Goal: Transaction & Acquisition: Book appointment/travel/reservation

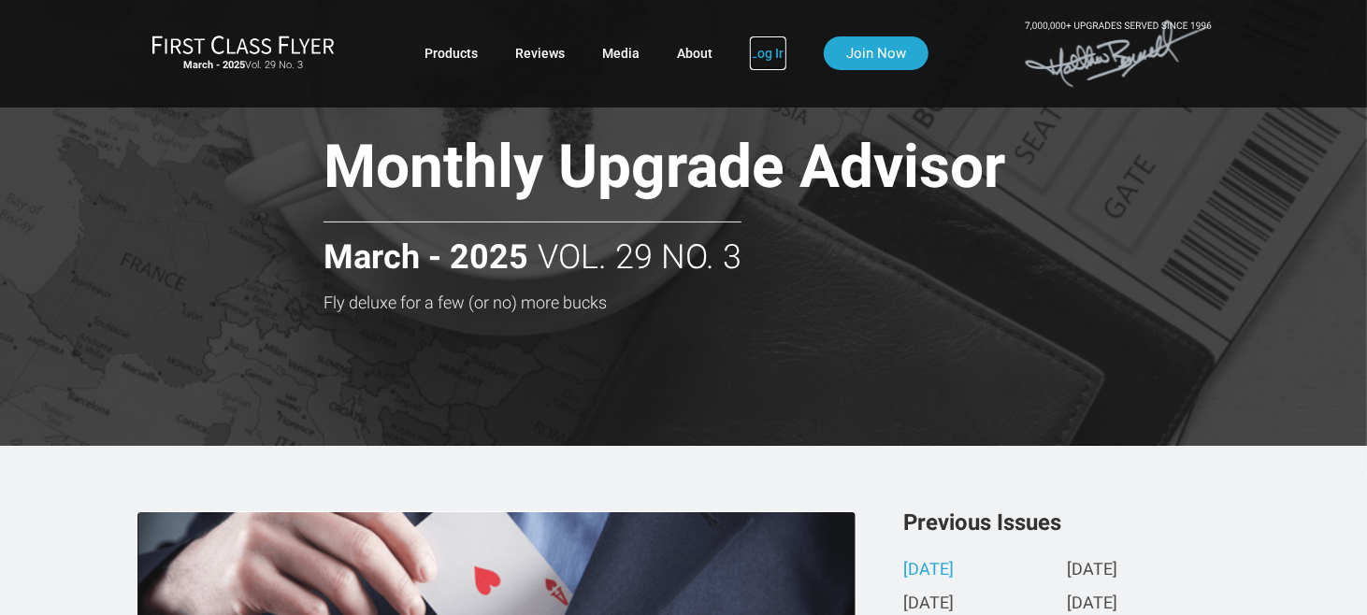
click at [757, 56] on link "Log In" at bounding box center [768, 53] width 36 height 34
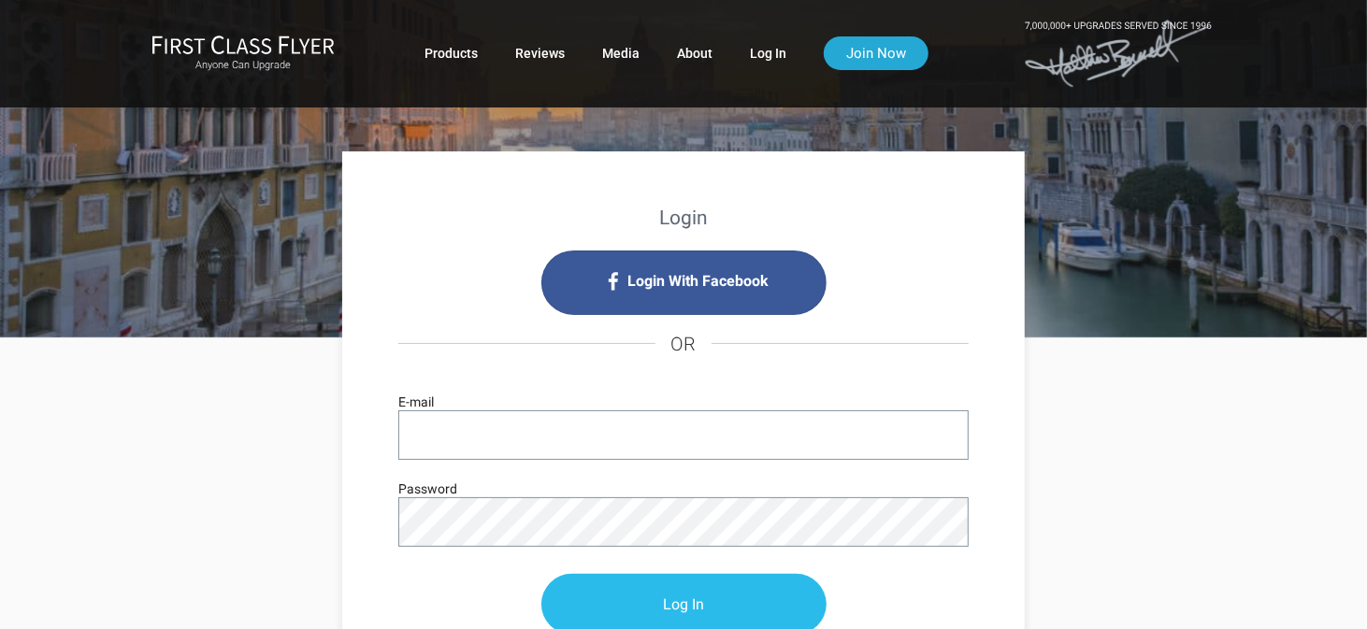
type input "bristol747@aol.com"
click at [652, 609] on input "Log In" at bounding box center [683, 605] width 285 height 61
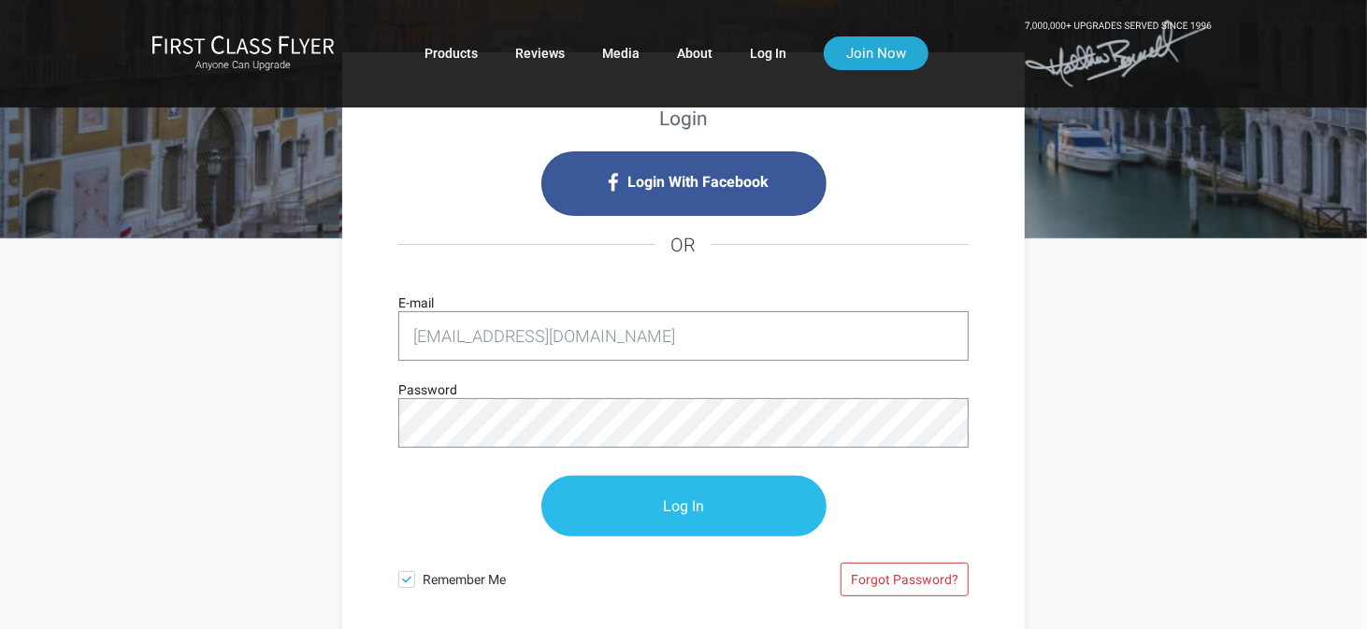
scroll to position [187, 0]
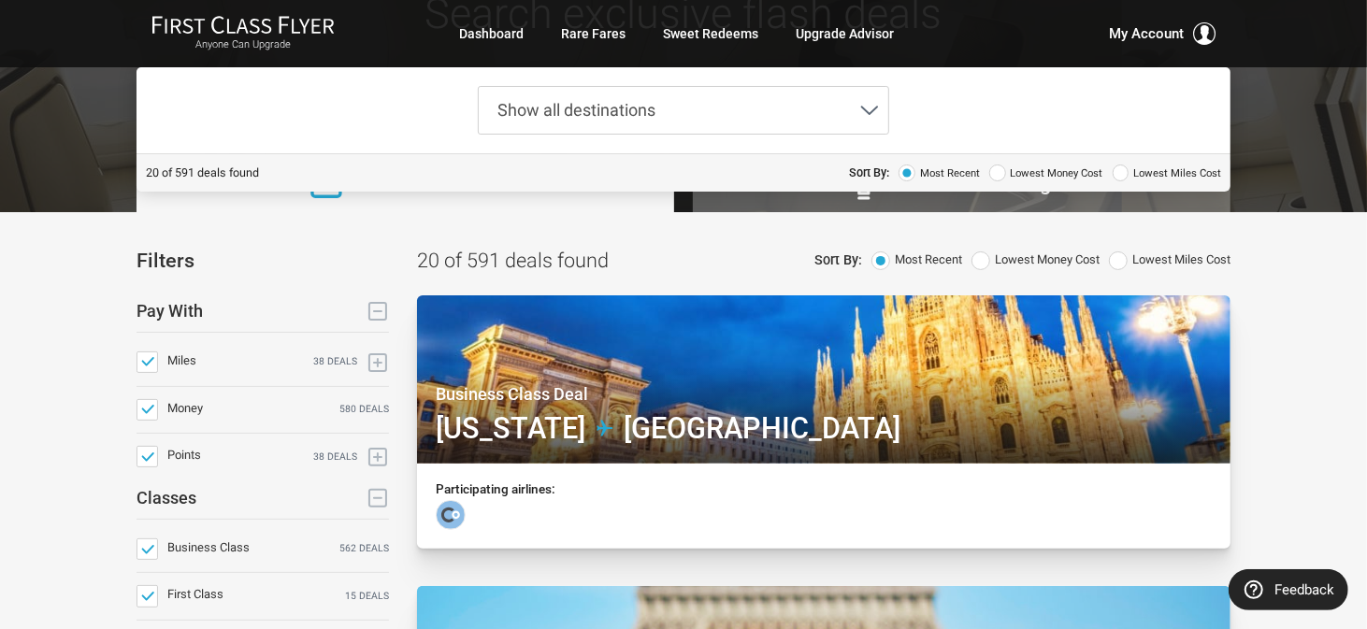
scroll to position [187, 0]
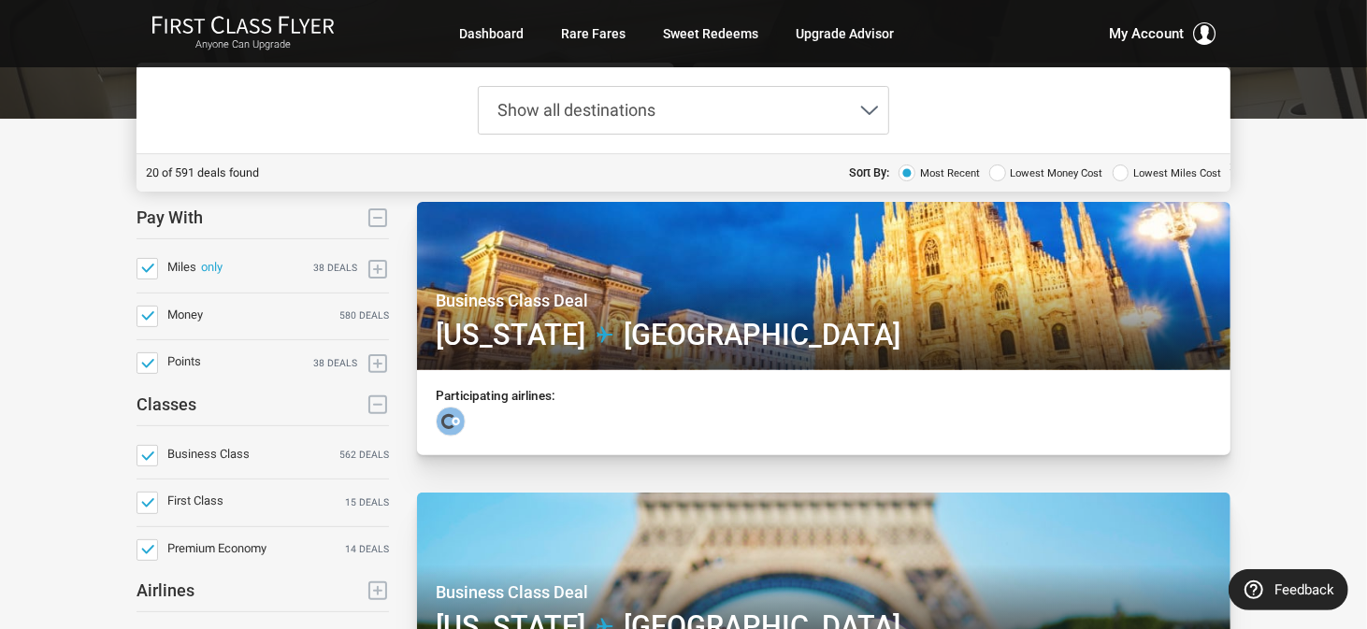
click at [159, 260] on label "Miles only 38 deals" at bounding box center [262, 269] width 252 height 22
click at [0, 0] on input "Miles only 38 deals" at bounding box center [0, 0] width 0 height 0
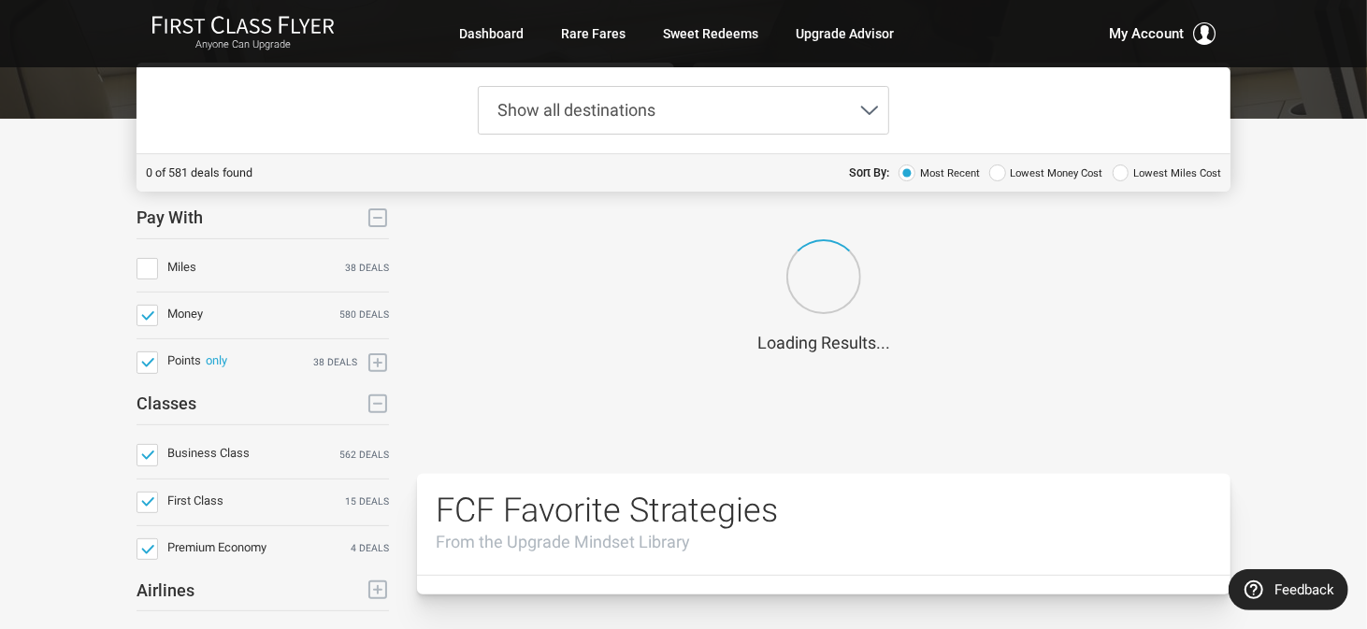
click at [146, 360] on span at bounding box center [147, 363] width 22 height 22
click at [0, 0] on input "Points only 38 deals" at bounding box center [0, 0] width 0 height 0
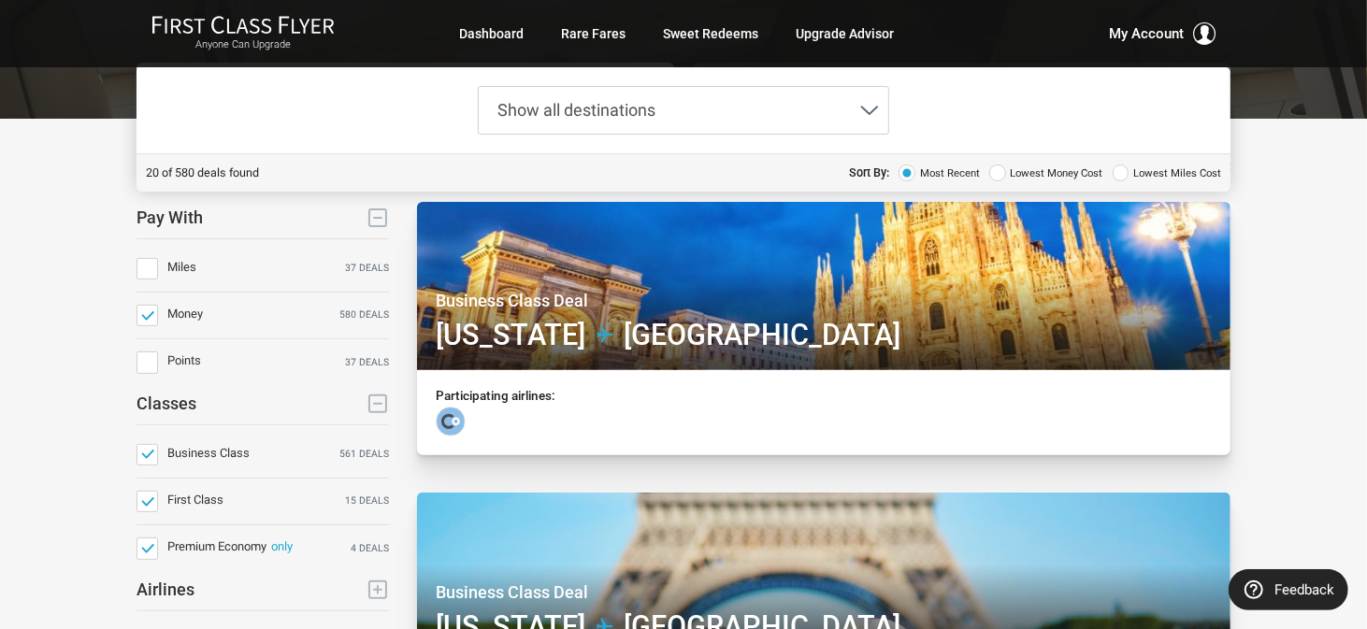
click at [139, 551] on span at bounding box center [147, 549] width 22 height 22
click at [0, 0] on input "Premium Economy only 4 deals" at bounding box center [0, 0] width 0 height 0
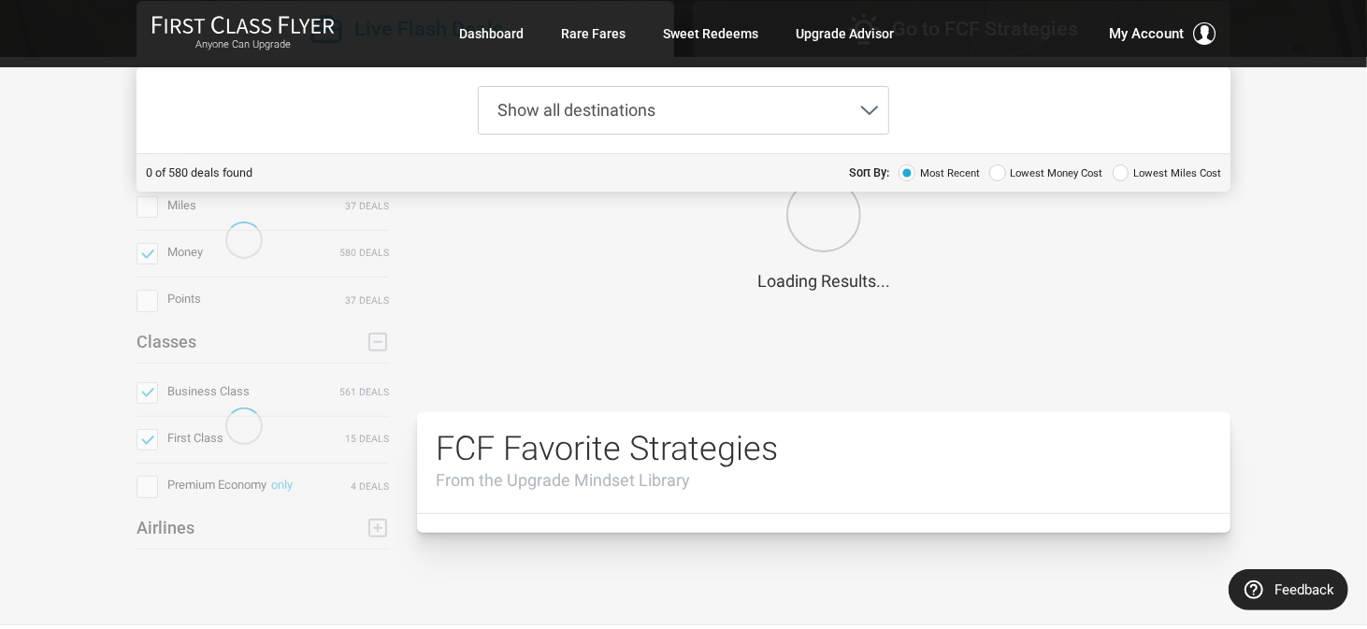
scroll to position [280, 0]
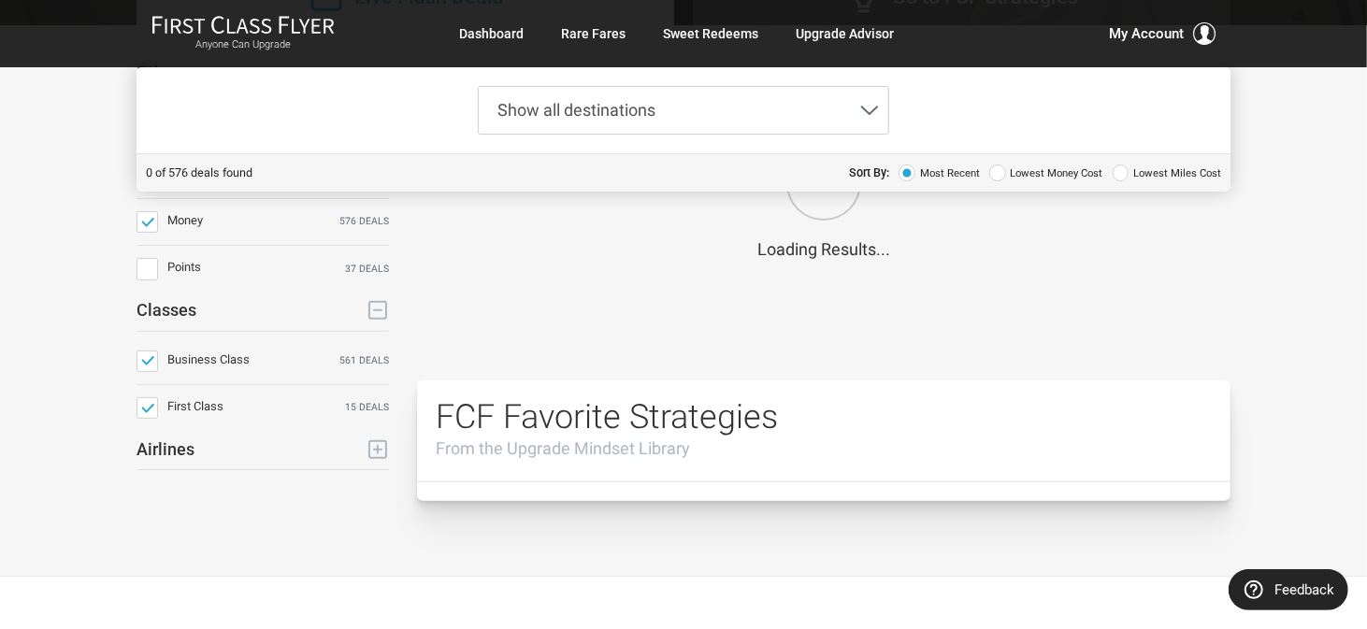
click at [378, 444] on use at bounding box center [377, 449] width 17 height 17
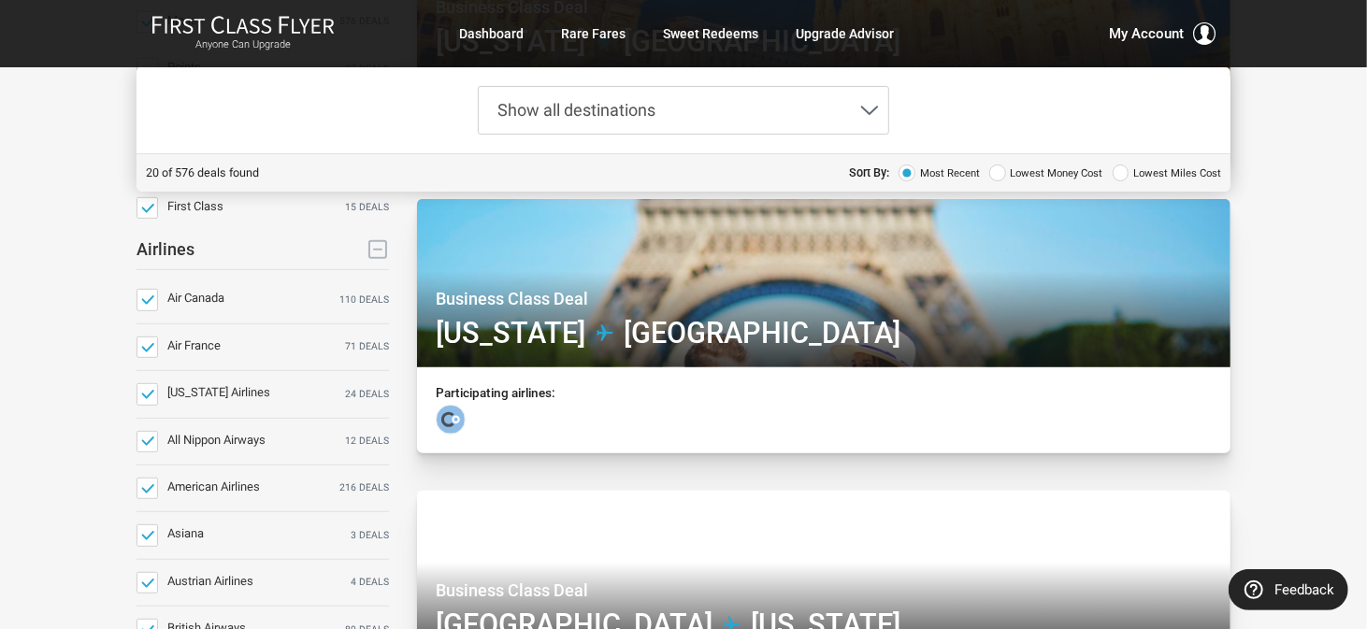
scroll to position [467, 0]
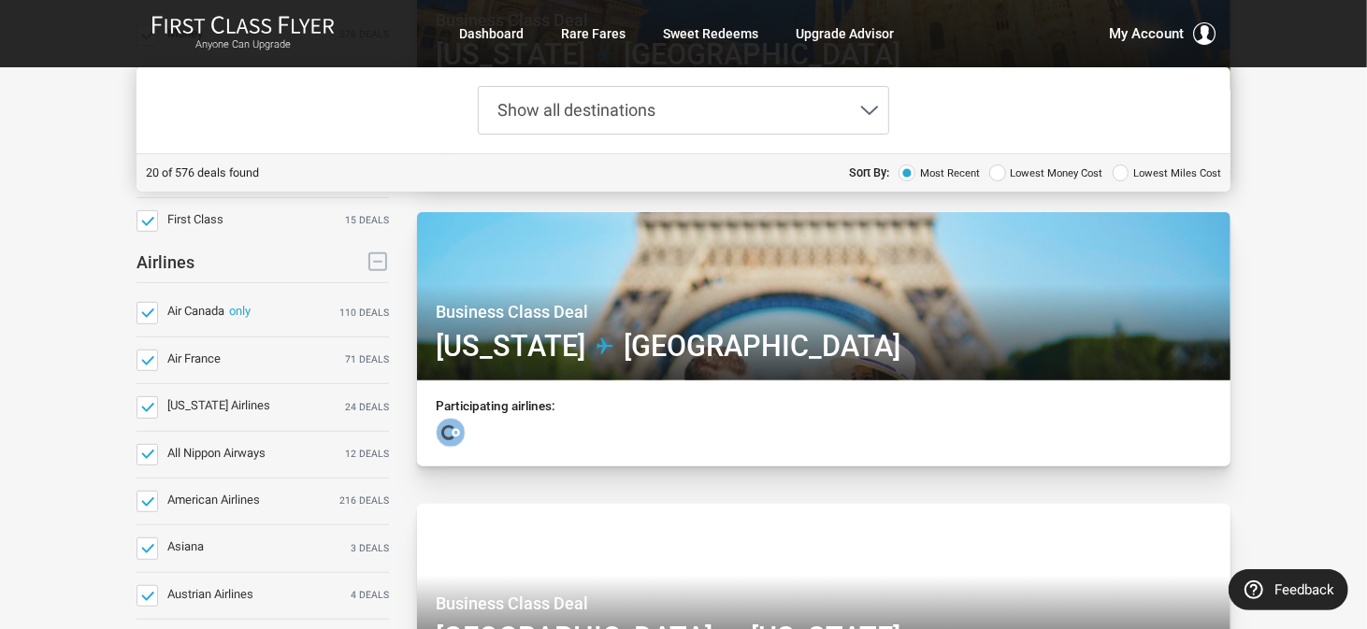
click at [146, 319] on span at bounding box center [147, 313] width 22 height 22
click at [0, 0] on input "Air Canada only 110 deals" at bounding box center [0, 0] width 0 height 0
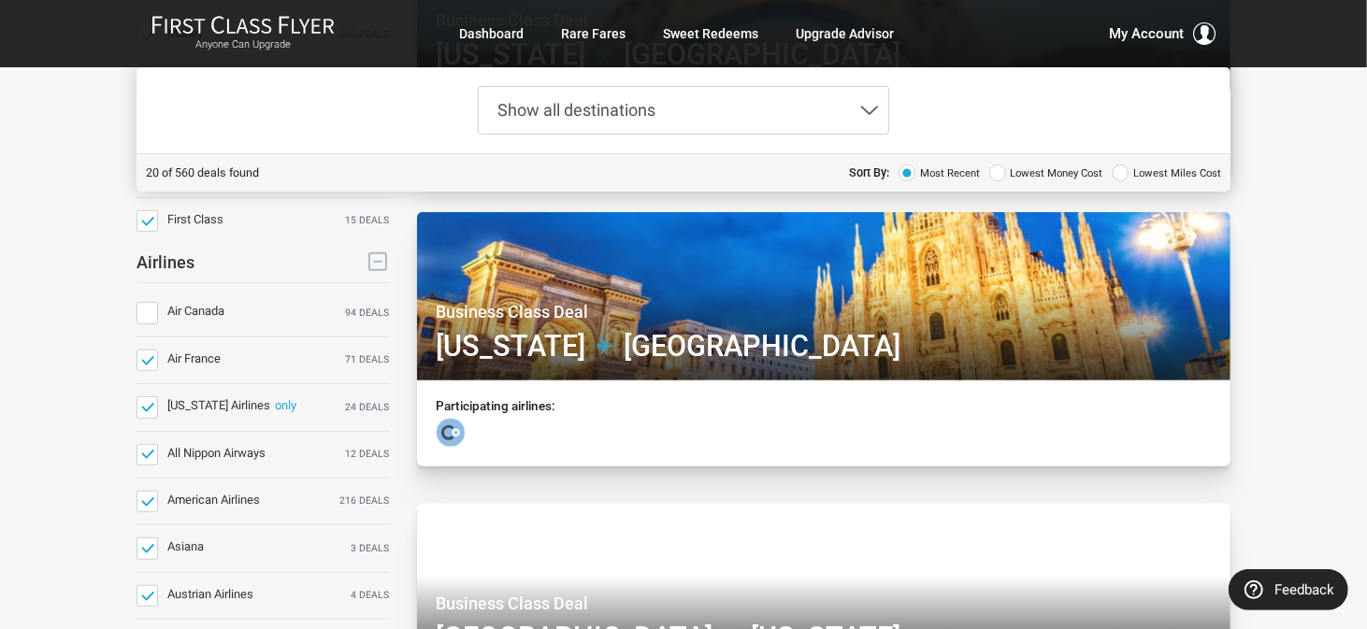
click at [149, 406] on span at bounding box center [147, 407] width 22 height 22
click at [0, 0] on input "Alaska Airlines only 24 deals" at bounding box center [0, 0] width 0 height 0
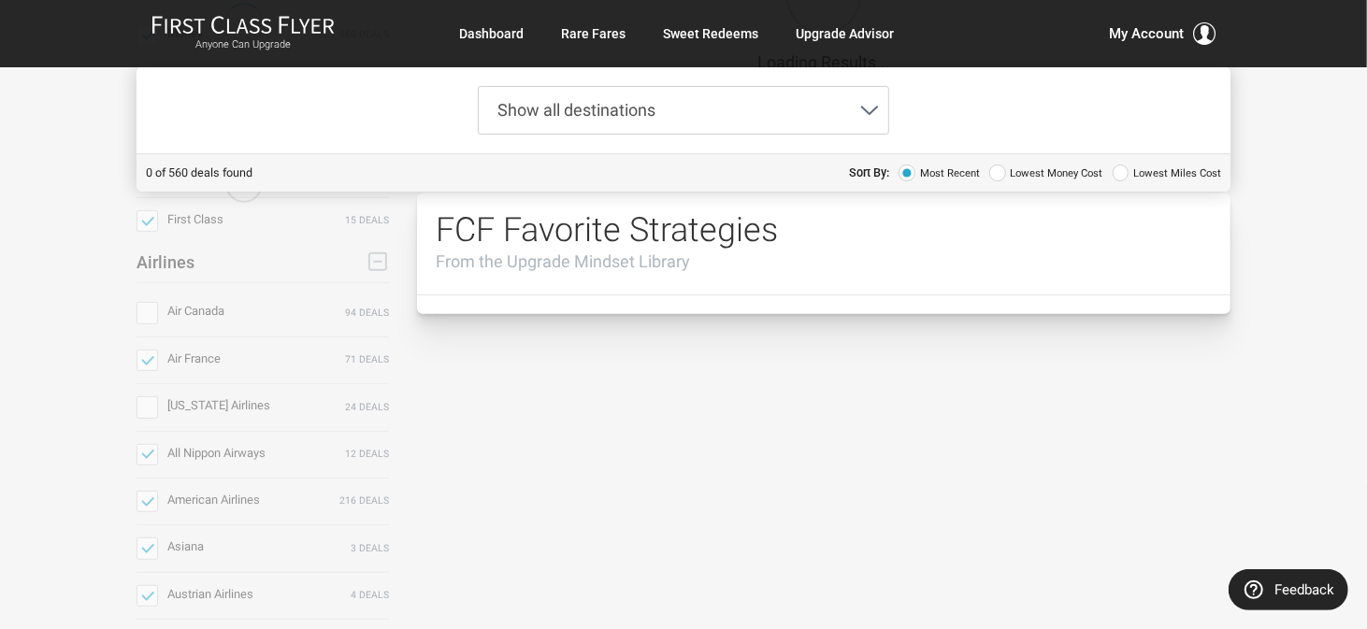
click at [150, 356] on span at bounding box center [147, 361] width 22 height 22
click at [0, 0] on input "Air France only 71 deals" at bounding box center [0, 0] width 0 height 0
click at [143, 456] on span at bounding box center [147, 455] width 22 height 22
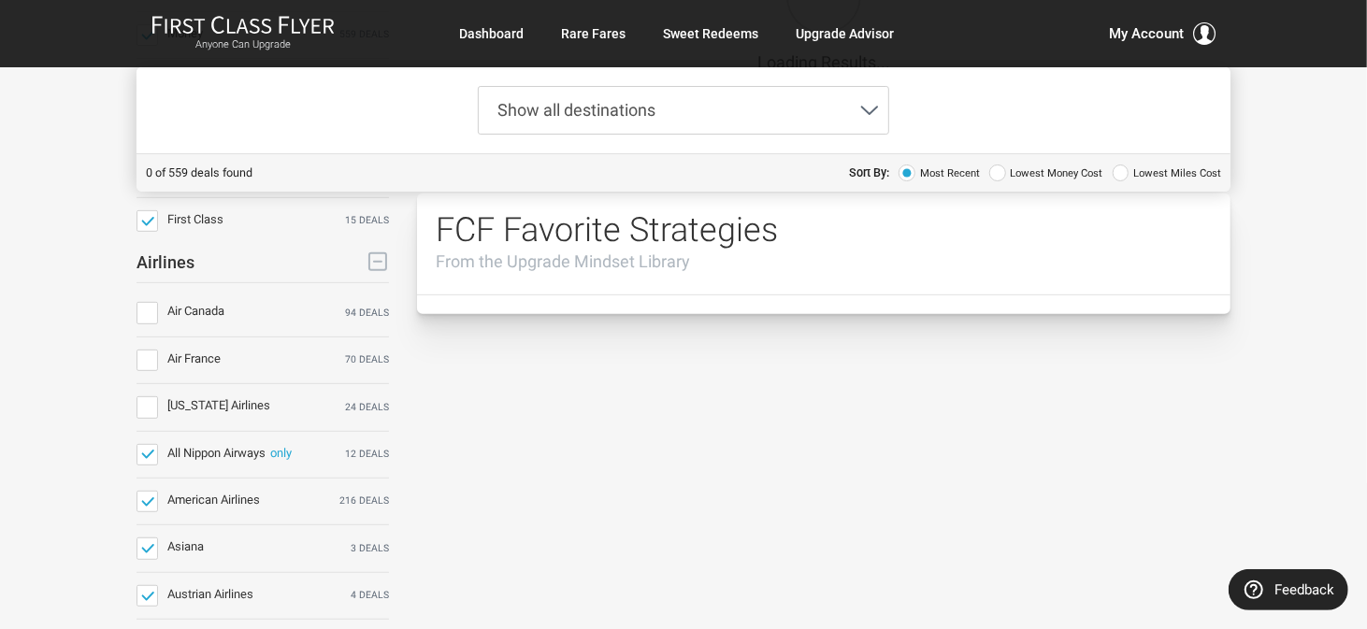
click at [0, 0] on input "All Nippon Airways only 12 deals" at bounding box center [0, 0] width 0 height 0
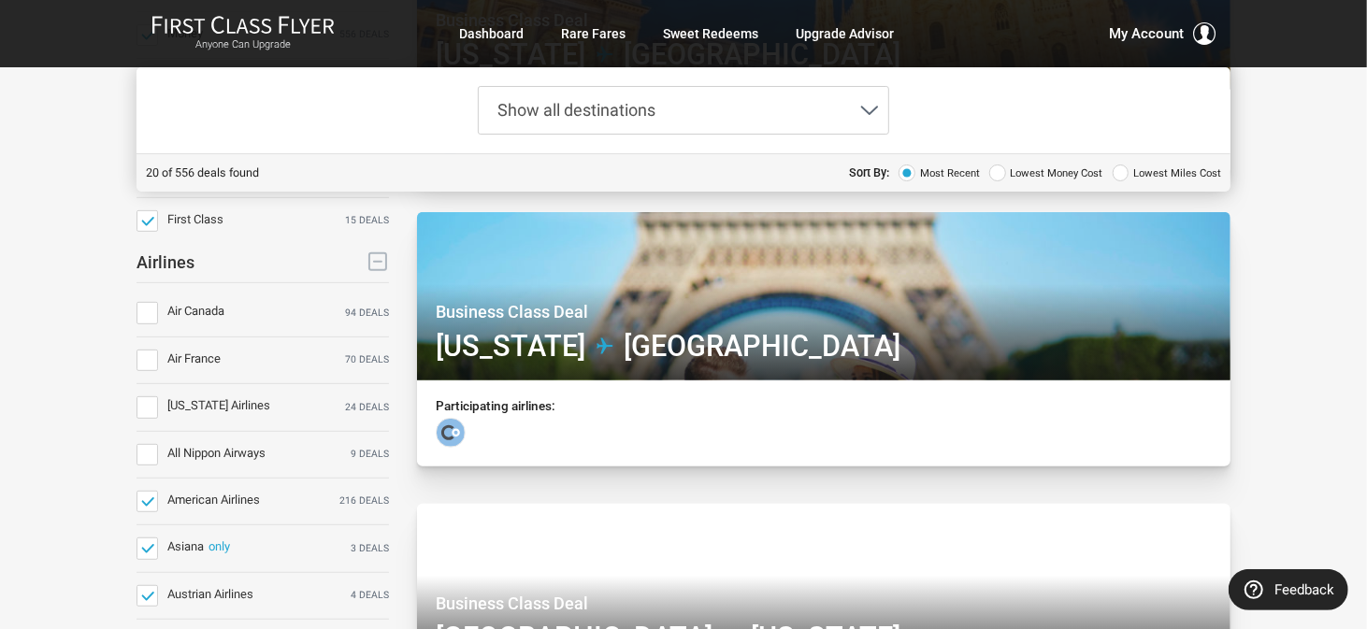
click at [149, 542] on span at bounding box center [147, 549] width 22 height 22
click at [0, 0] on input "Asiana only 3 deals" at bounding box center [0, 0] width 0 height 0
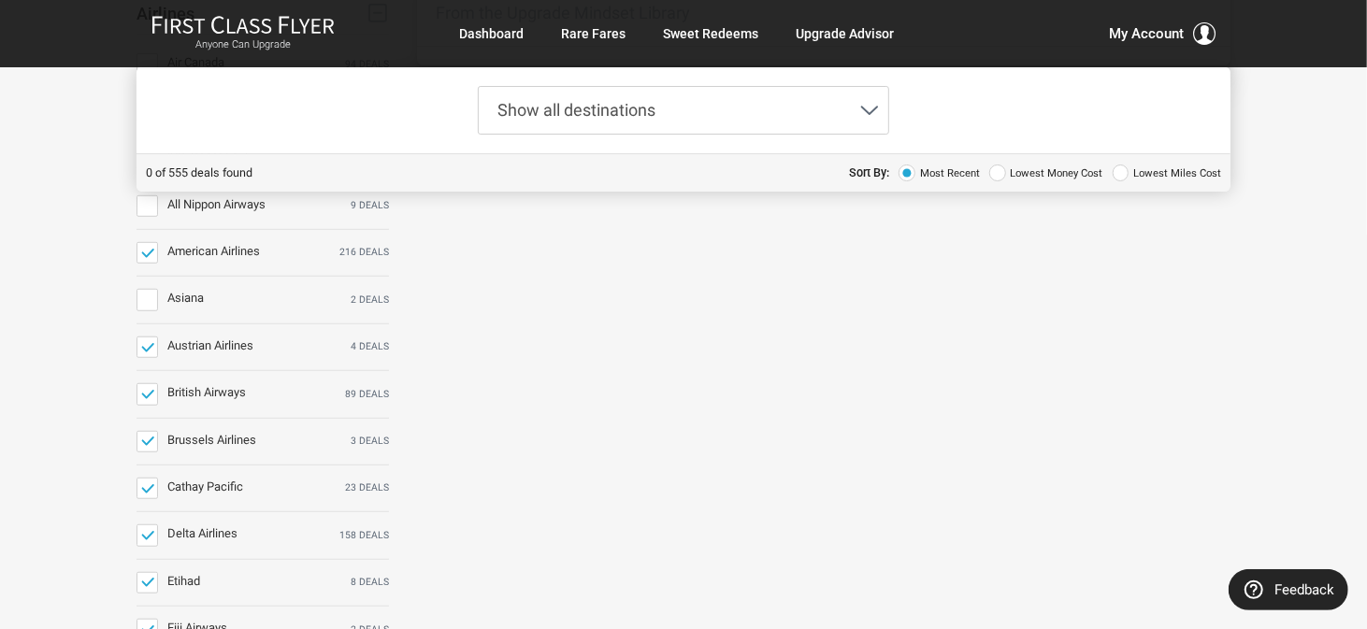
scroll to position [748, 0]
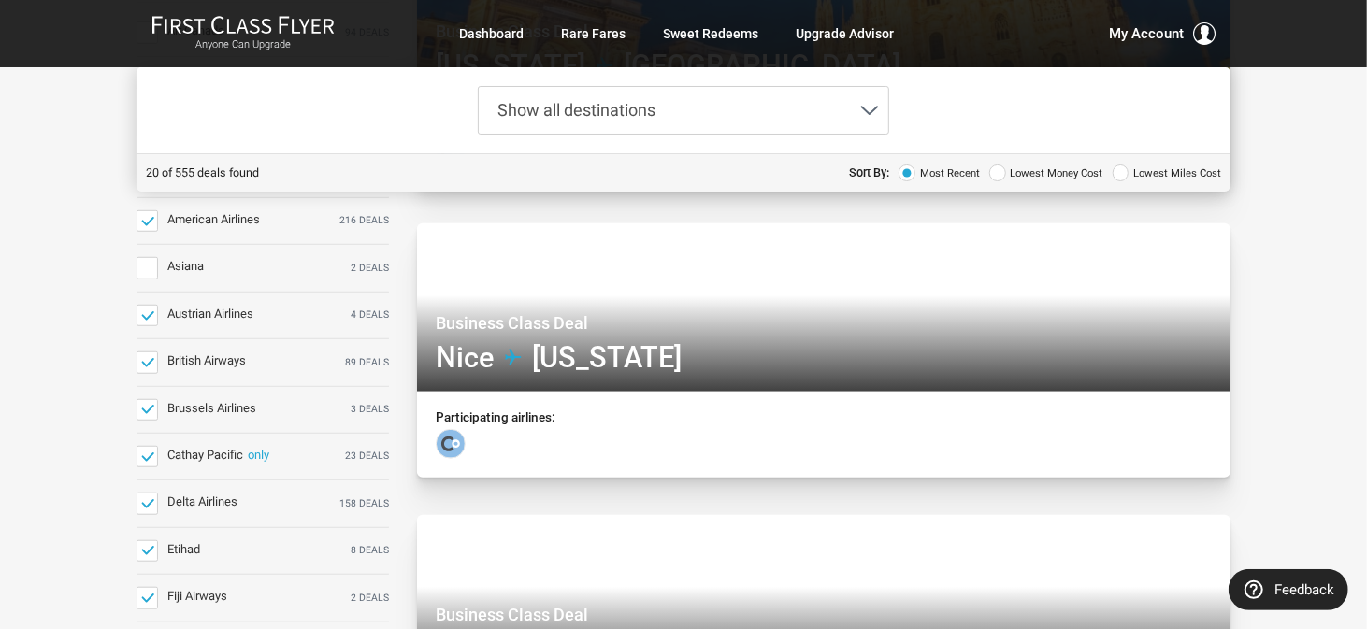
click at [146, 452] on span at bounding box center [147, 457] width 22 height 22
click at [0, 0] on input "Cathay Pacific only 23 deals" at bounding box center [0, 0] width 0 height 0
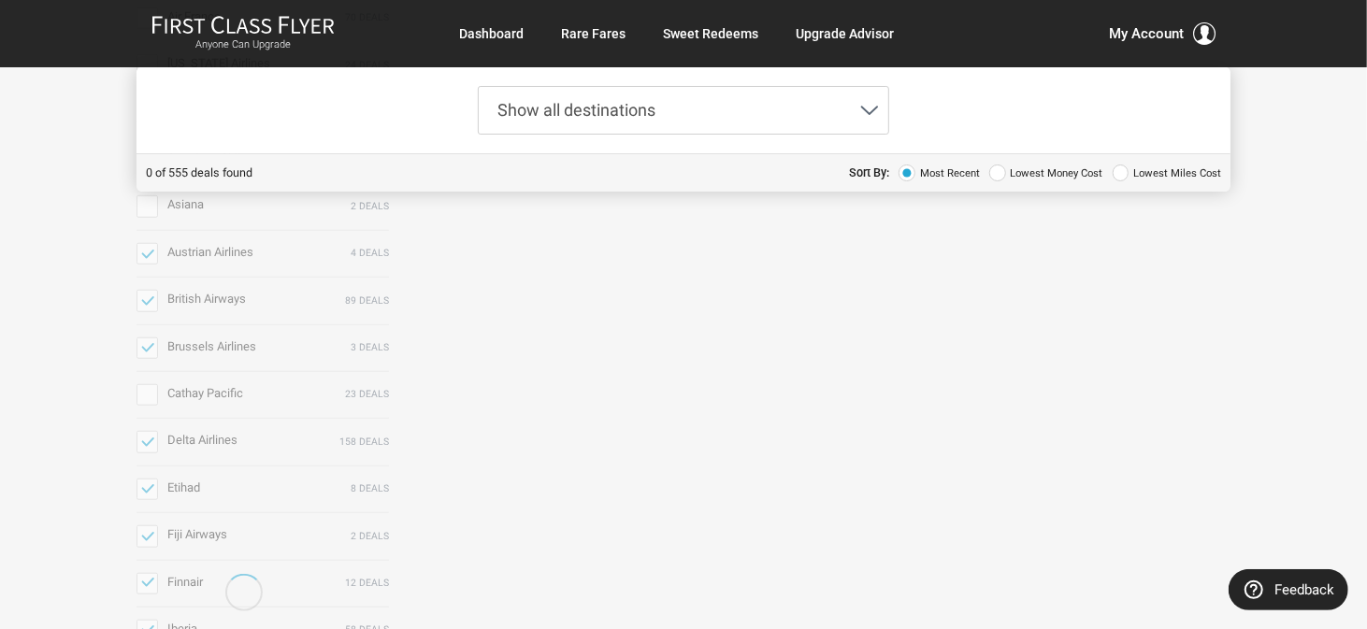
scroll to position [841, 0]
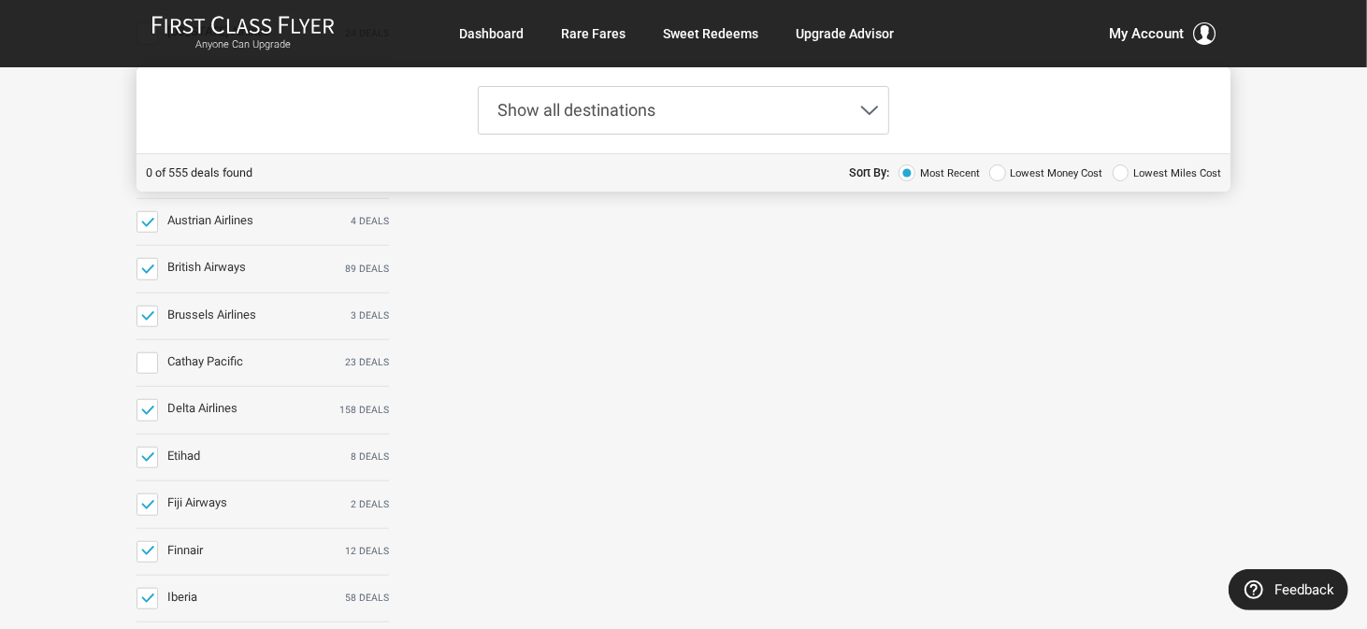
click at [148, 453] on span at bounding box center [147, 458] width 22 height 22
click at [0, 0] on input "Etihad only 8 deals" at bounding box center [0, 0] width 0 height 0
click at [151, 500] on div at bounding box center [262, 579] width 252 height 1303
click at [150, 504] on div at bounding box center [262, 579] width 252 height 1303
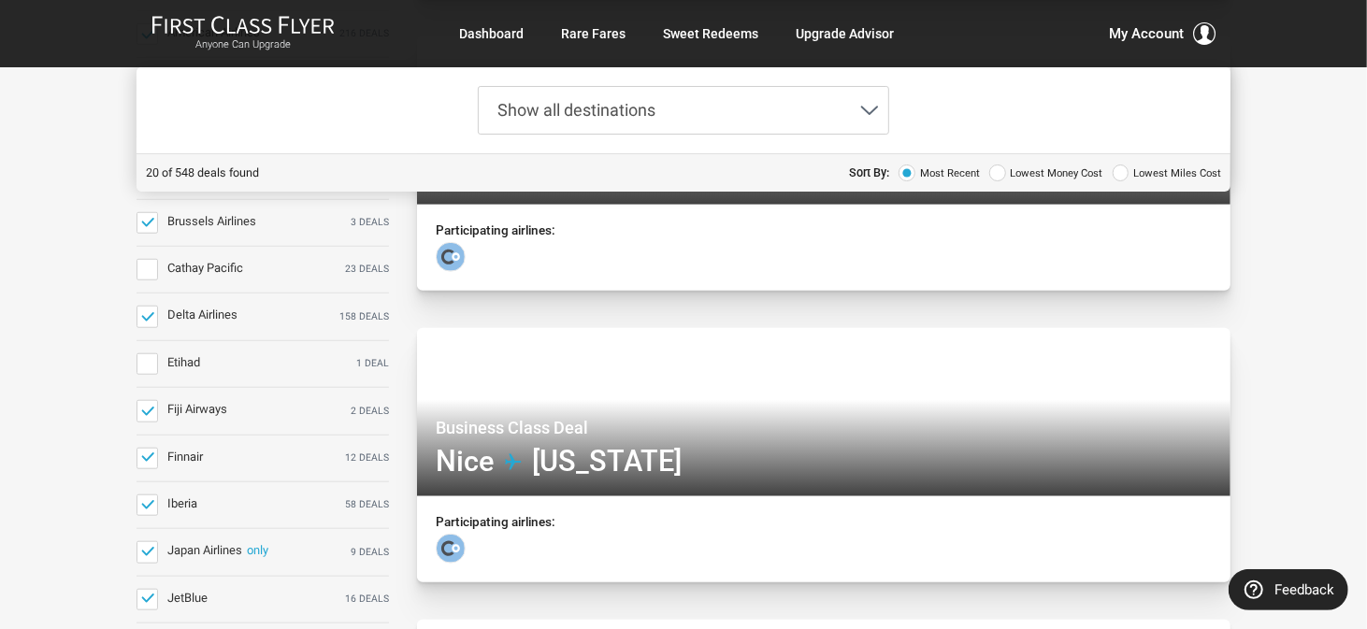
click at [146, 547] on span at bounding box center [147, 552] width 22 height 22
click at [0, 0] on input "Japan Airlines only 9 deals" at bounding box center [0, 0] width 0 height 0
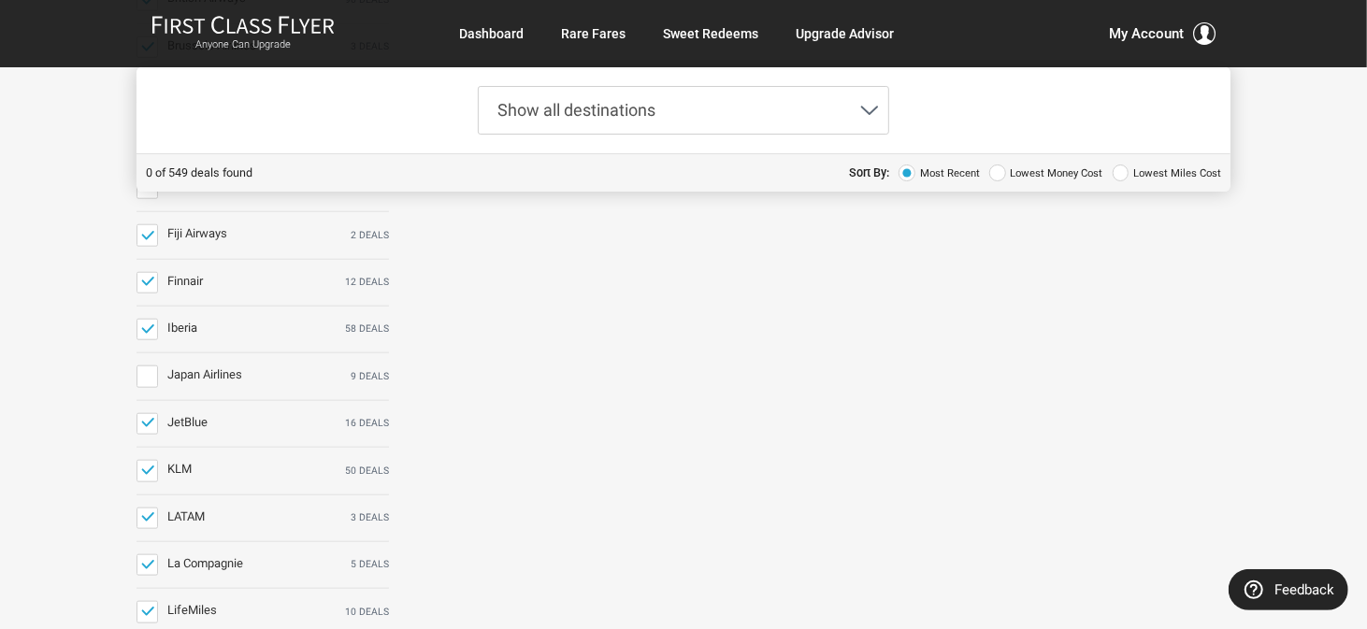
scroll to position [1122, 0]
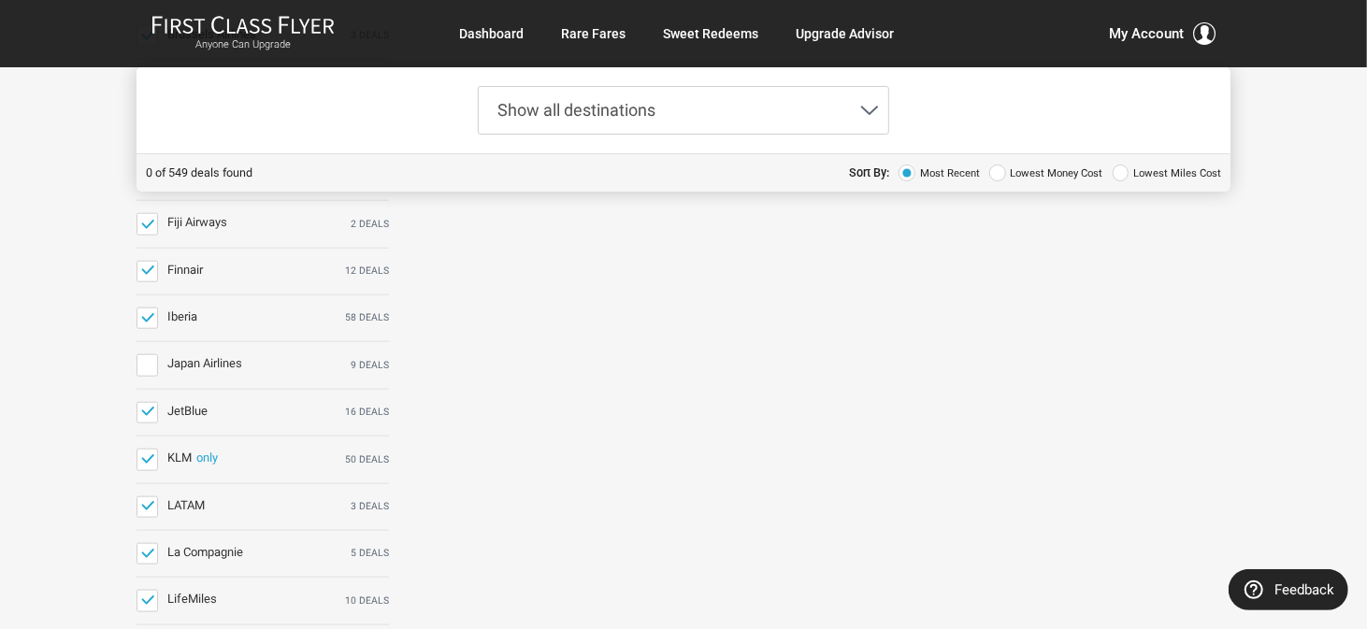
click at [150, 452] on span at bounding box center [147, 460] width 22 height 22
click at [0, 0] on input "KLM only 50 deals" at bounding box center [0, 0] width 0 height 0
click at [151, 506] on div at bounding box center [262, 299] width 252 height 1303
click at [143, 497] on div at bounding box center [262, 299] width 252 height 1303
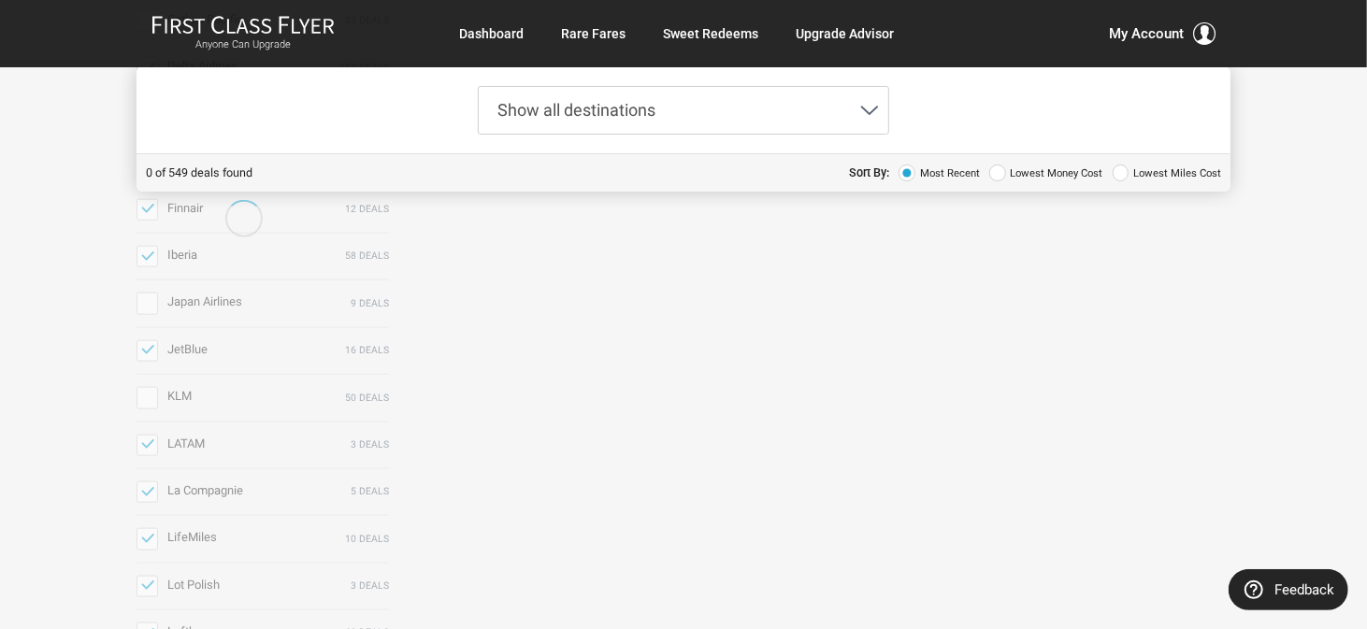
scroll to position [1215, 0]
click at [711, 98] on span "Show all destinations" at bounding box center [669, 110] width 380 height 47
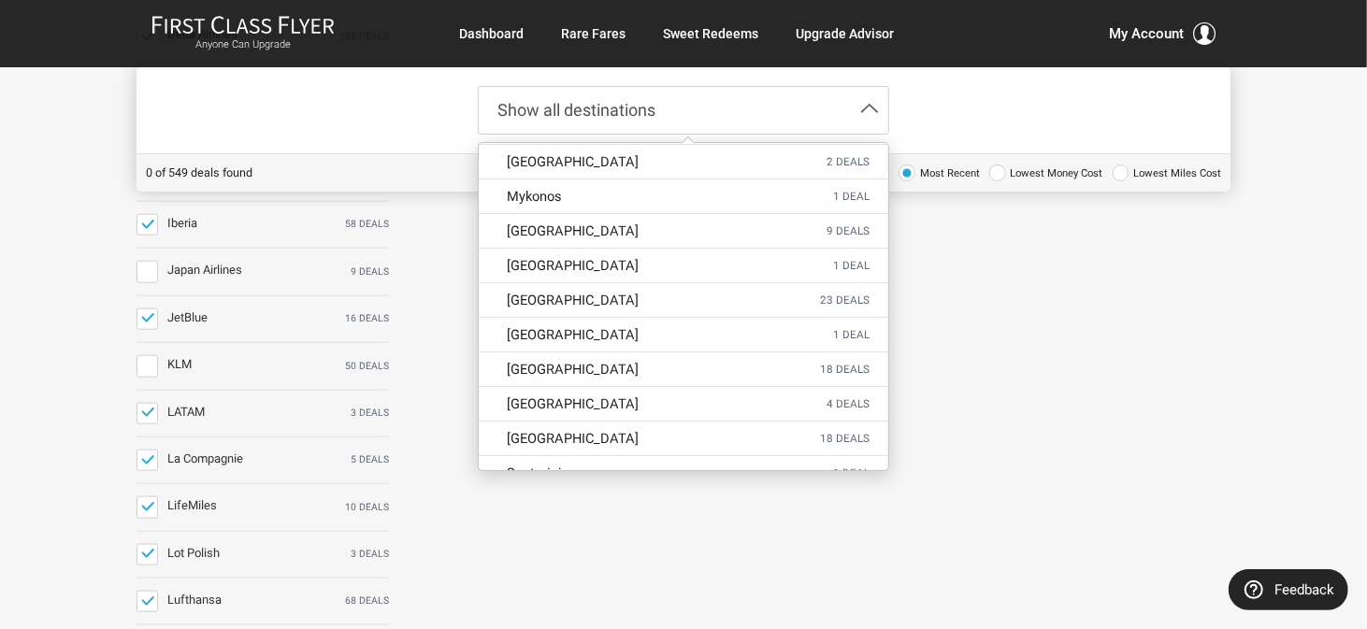
scroll to position [1589, 0]
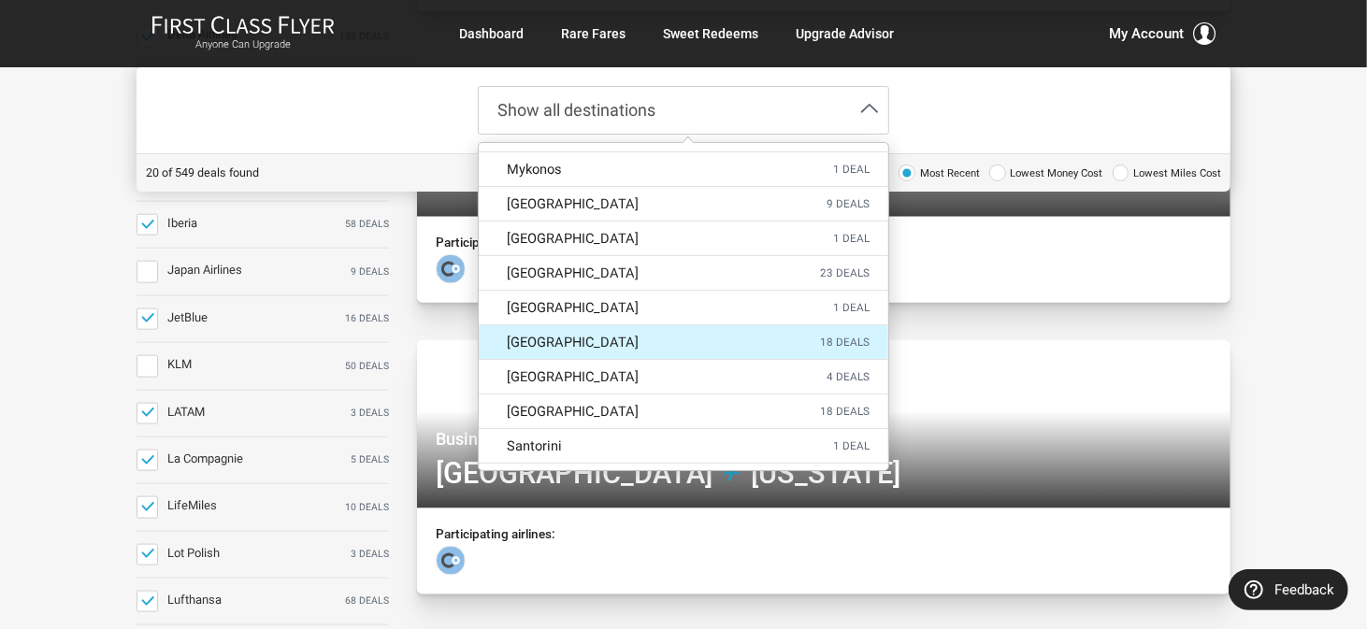
click at [582, 325] on label "Prague 18 deals" at bounding box center [683, 342] width 409 height 34
click at [0, 0] on input "Prague 18 deals" at bounding box center [0, 0] width 0 height 0
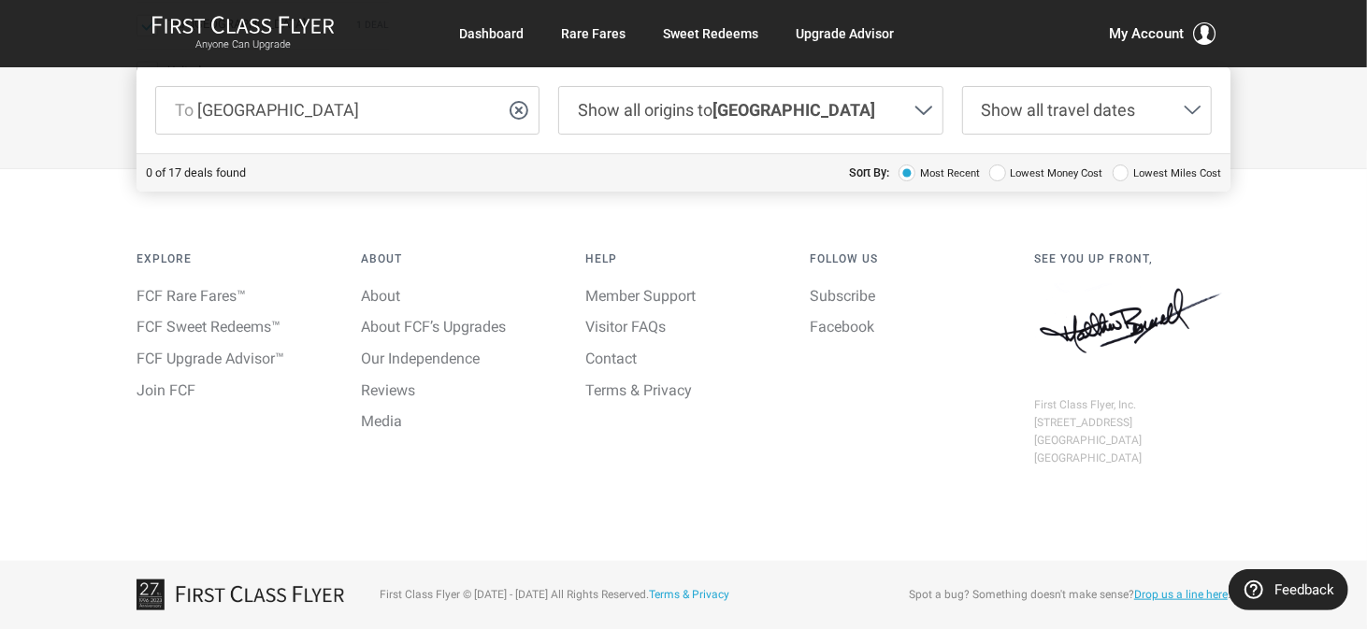
click at [1062, 102] on span "Show all travel dates" at bounding box center [1059, 110] width 154 height 20
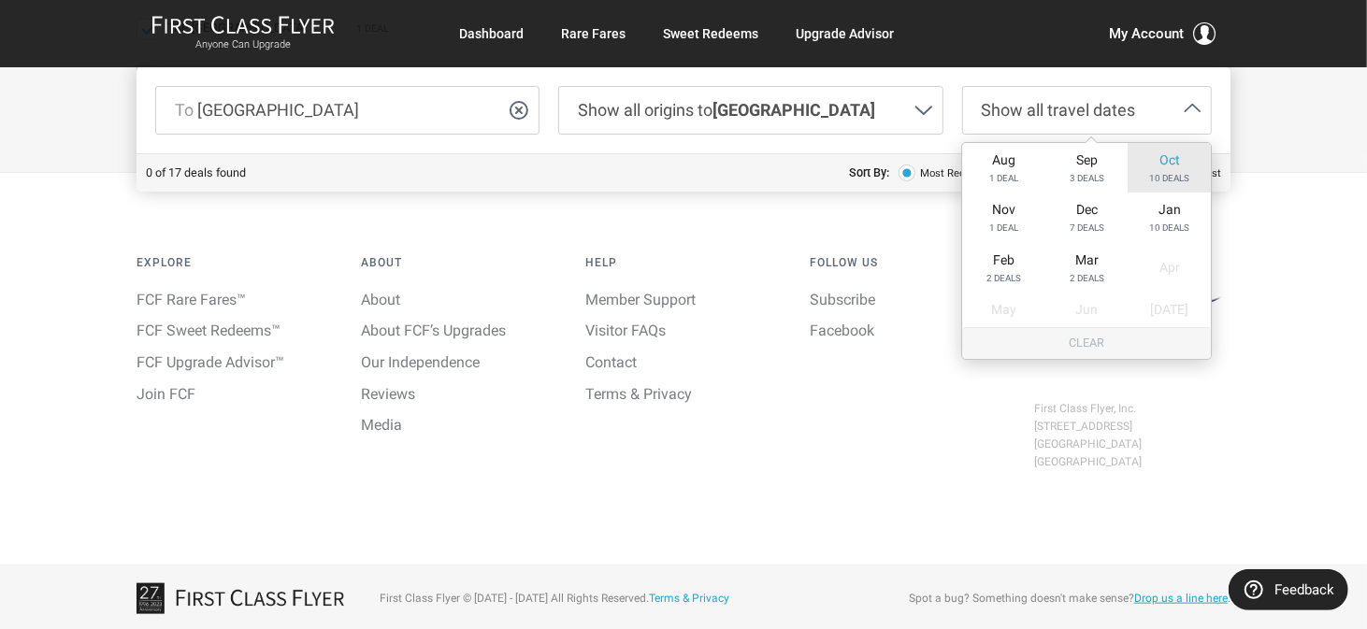
click at [1161, 167] on div "Oct 10 deals" at bounding box center [1169, 168] width 82 height 50
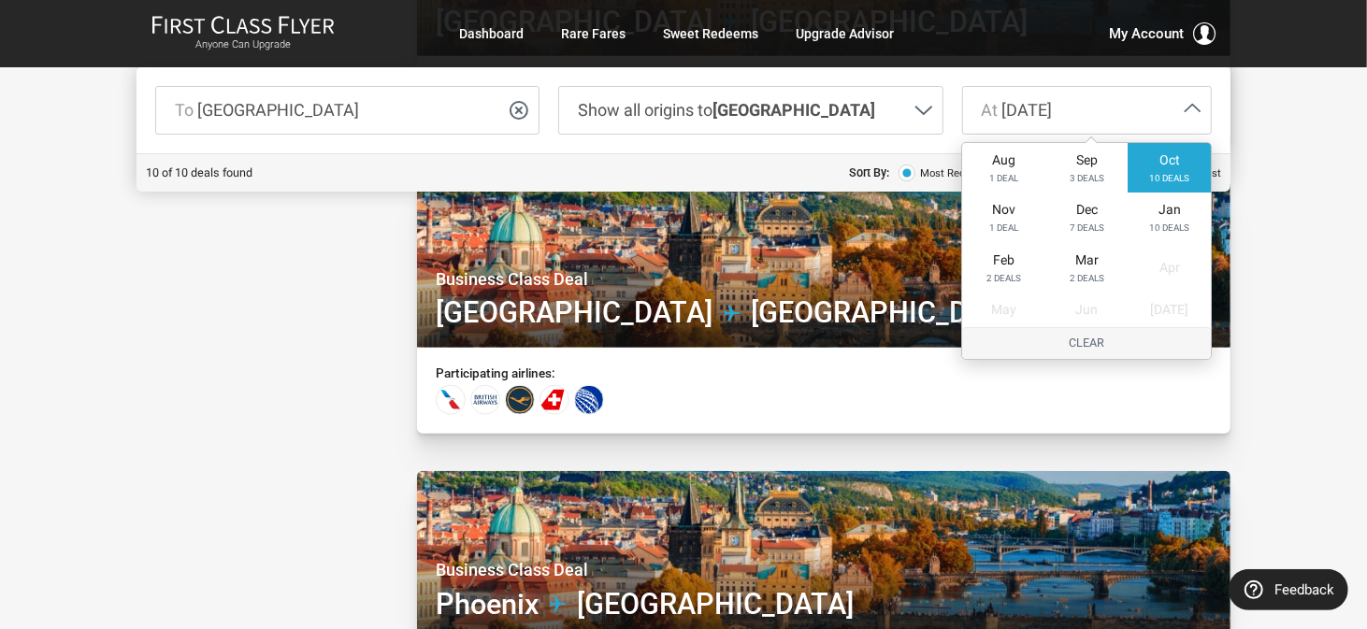
scroll to position [1127, 0]
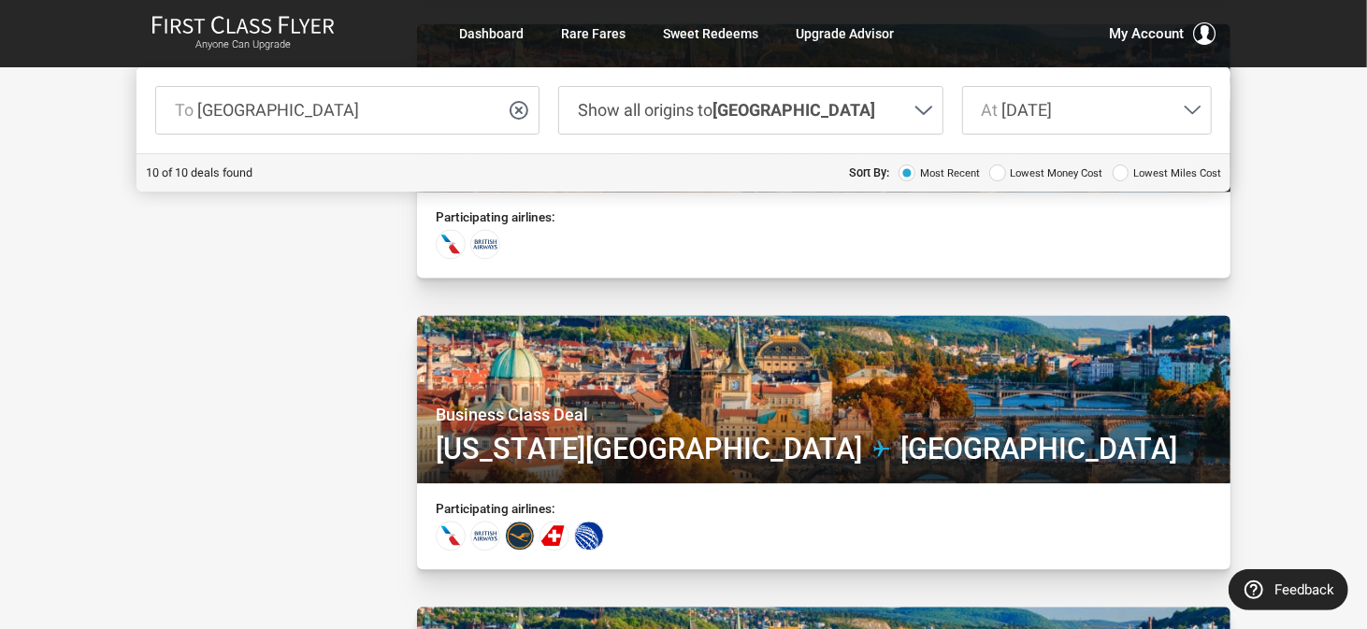
scroll to position [2436, 0]
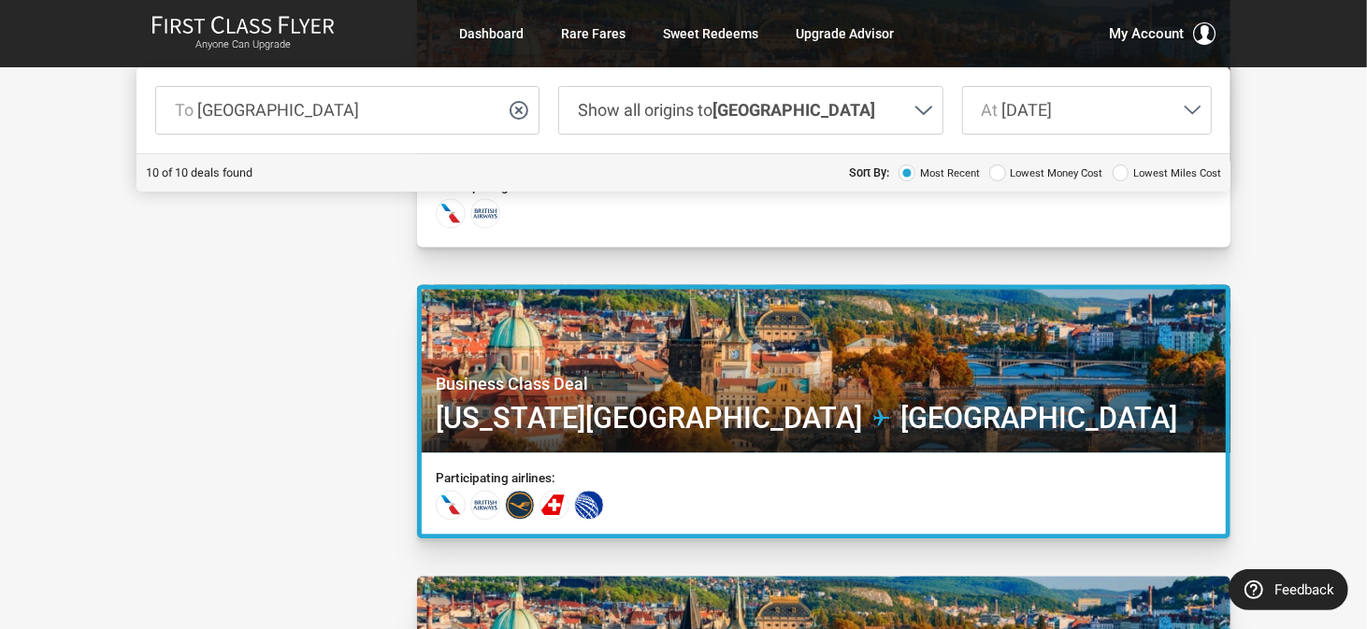
click at [734, 472] on div "Participating airlines:" at bounding box center [824, 492] width 804 height 81
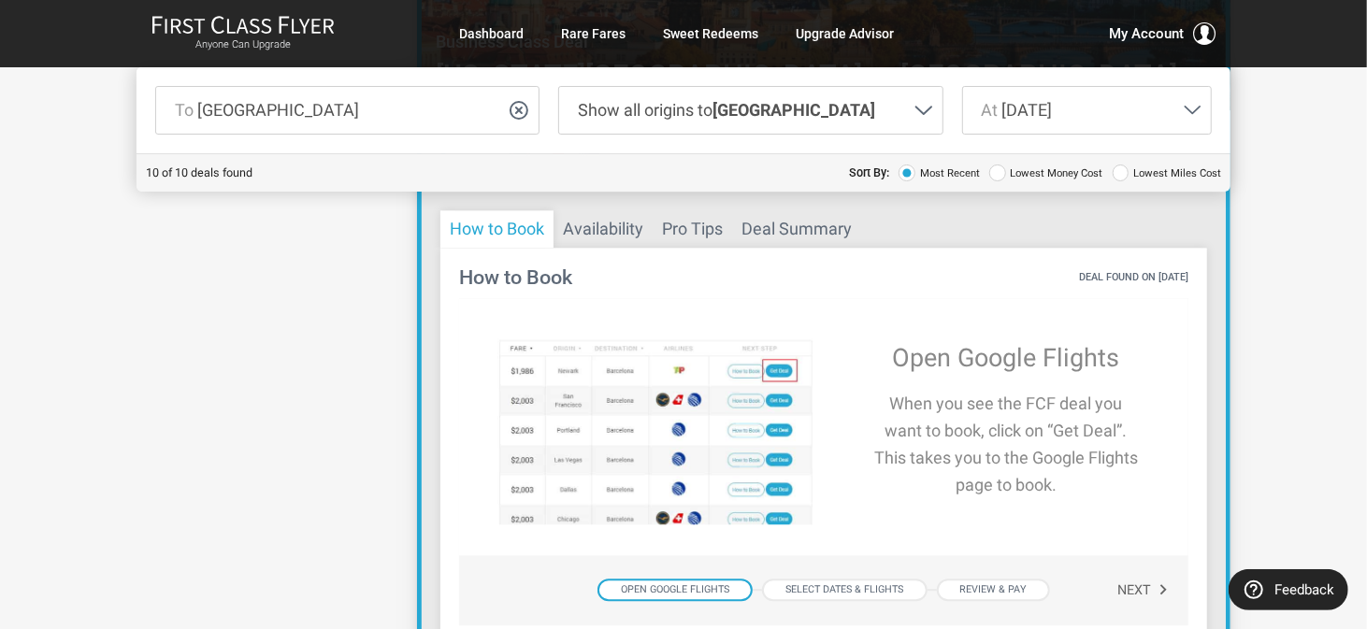
scroll to position [2810, 0]
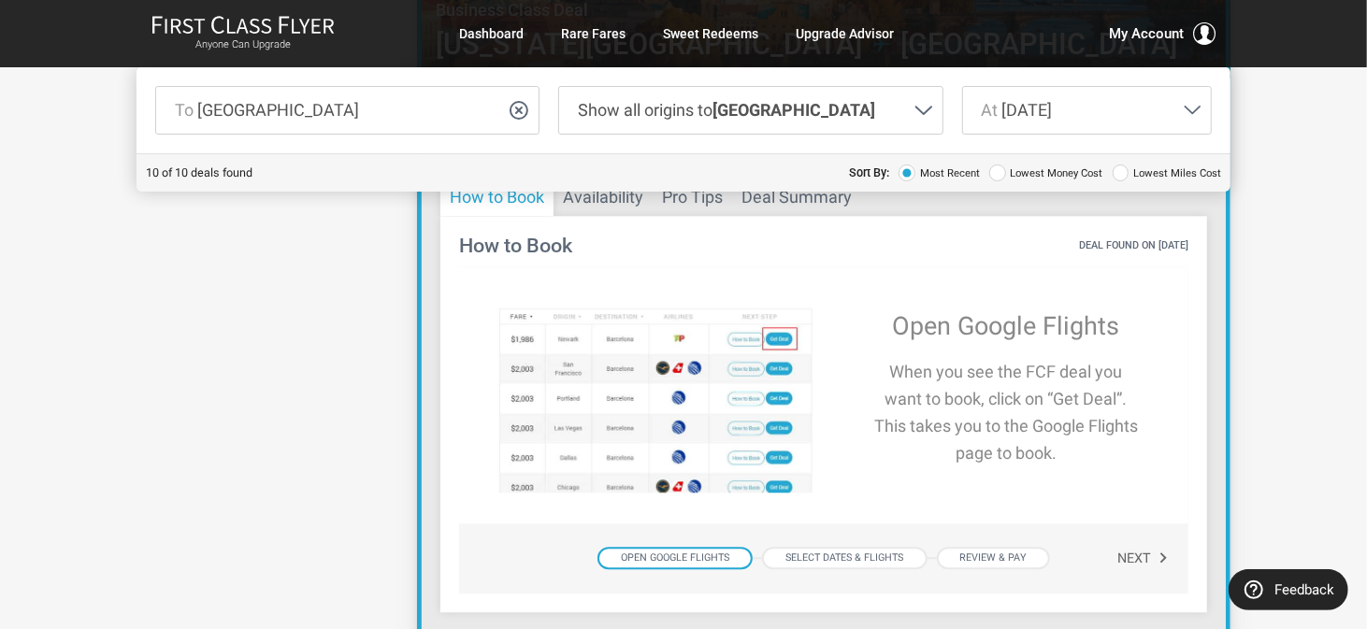
click at [663, 556] on div "Open Google Flights" at bounding box center [674, 558] width 155 height 23
click at [1122, 170] on span at bounding box center [1120, 173] width 17 height 17
click at [0, 0] on input "Lowest Miles Cost" at bounding box center [0, 0] width 0 height 0
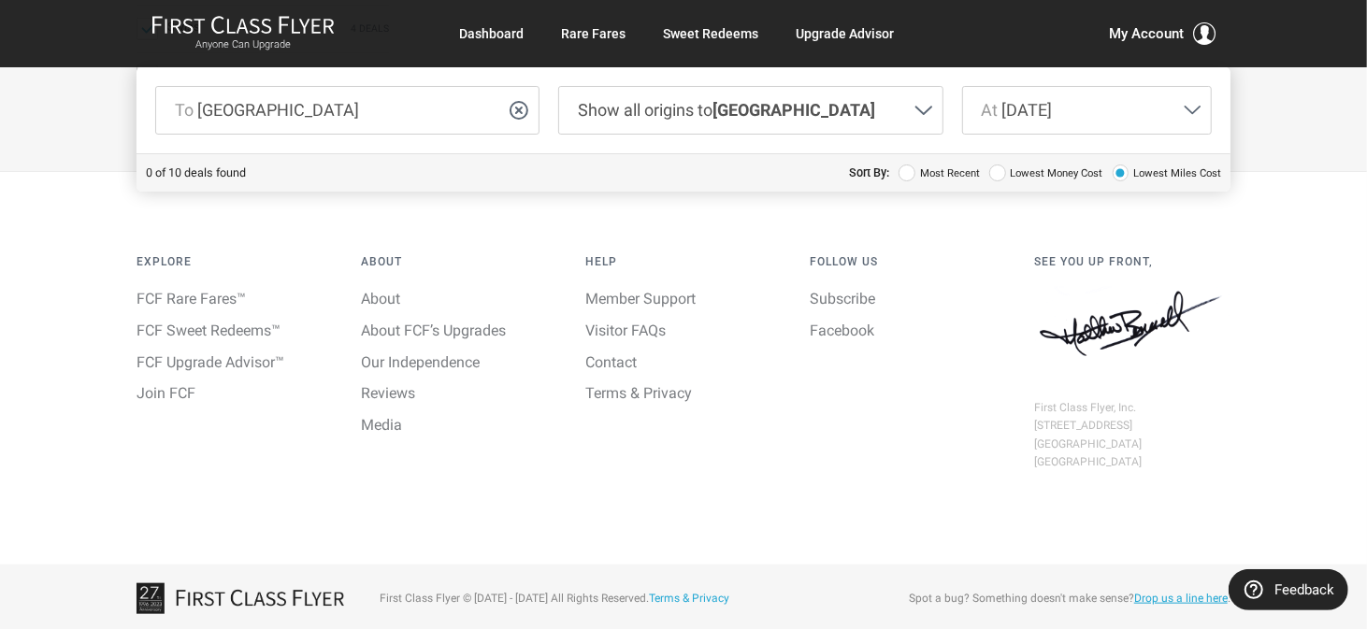
scroll to position [2810, 0]
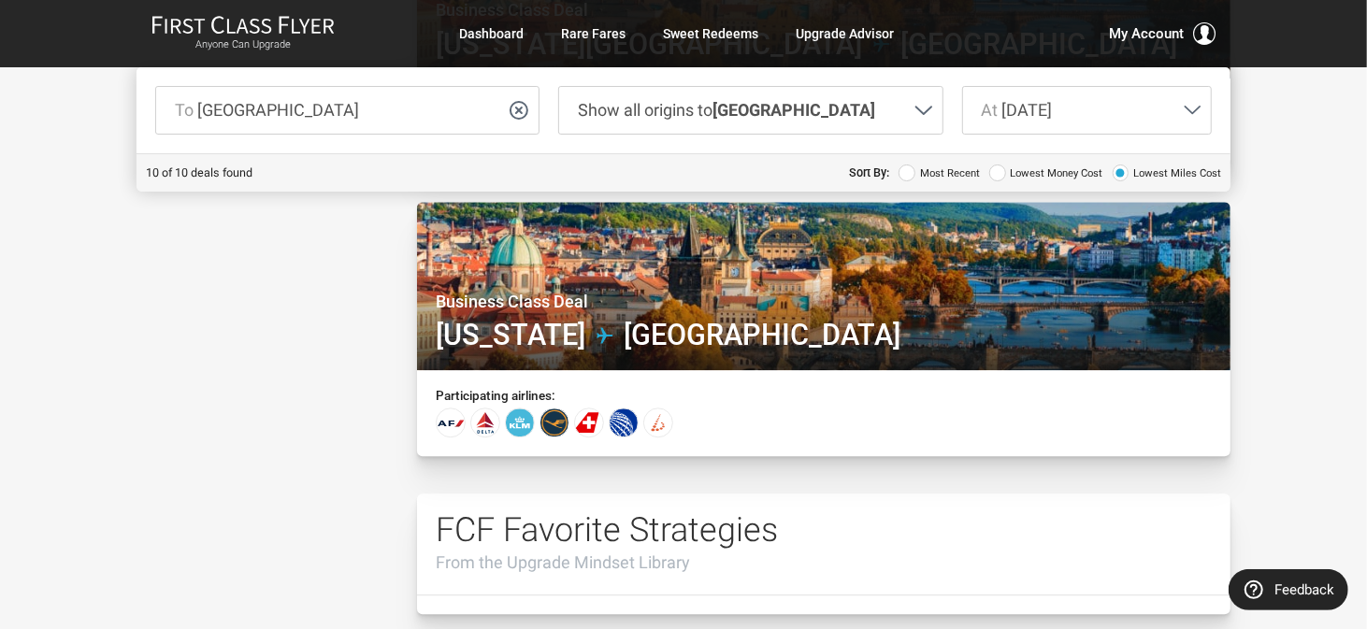
click at [1001, 170] on span at bounding box center [997, 173] width 17 height 17
click at [0, 0] on input "Lowest Money Cost" at bounding box center [0, 0] width 0 height 0
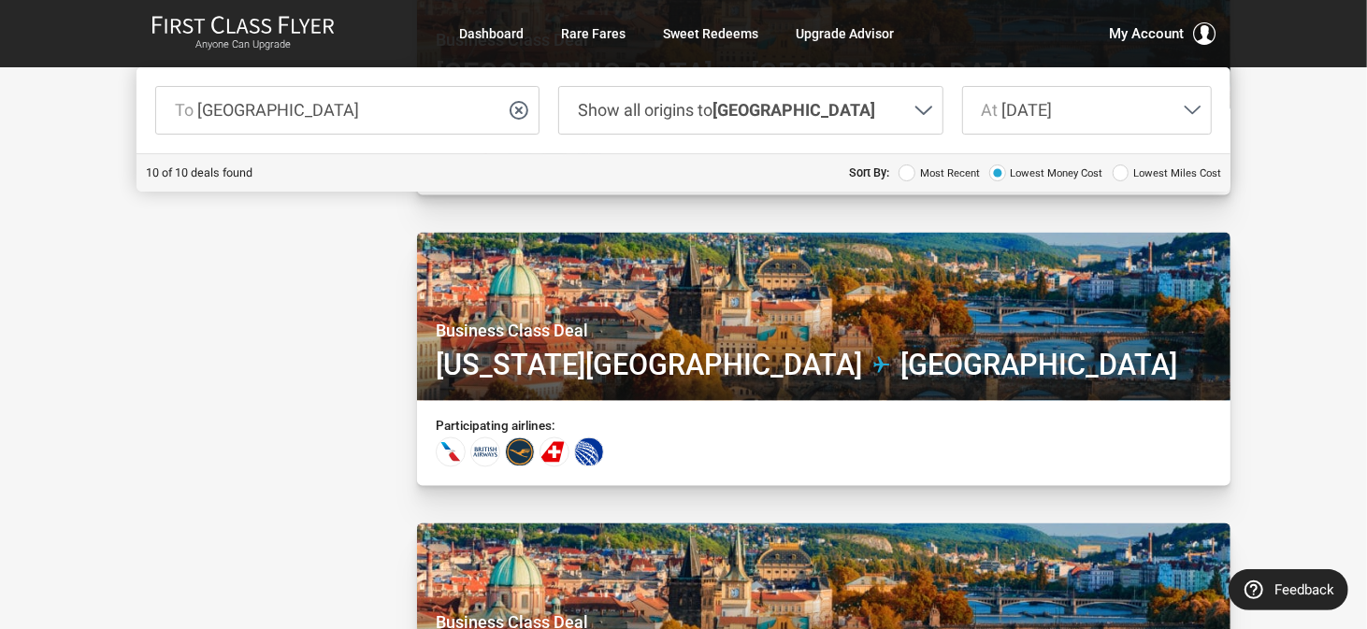
scroll to position [1922, 0]
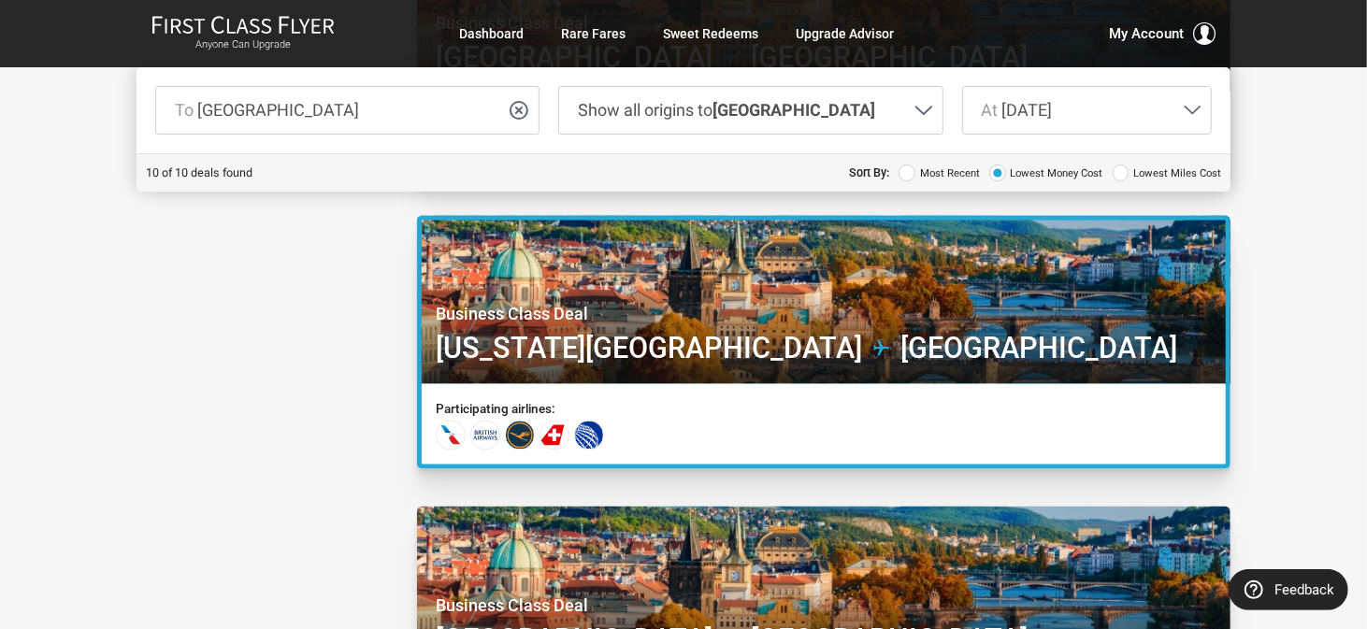
click at [624, 423] on div "Participating airlines:" at bounding box center [824, 424] width 804 height 81
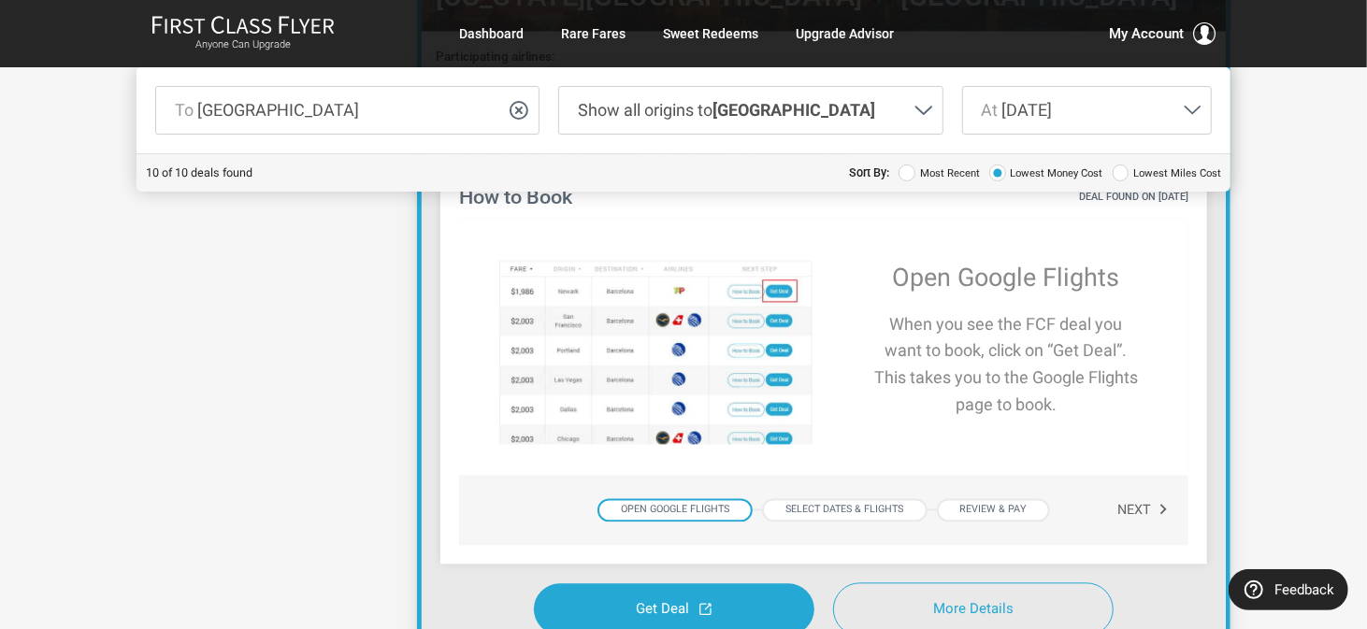
scroll to position [2296, 0]
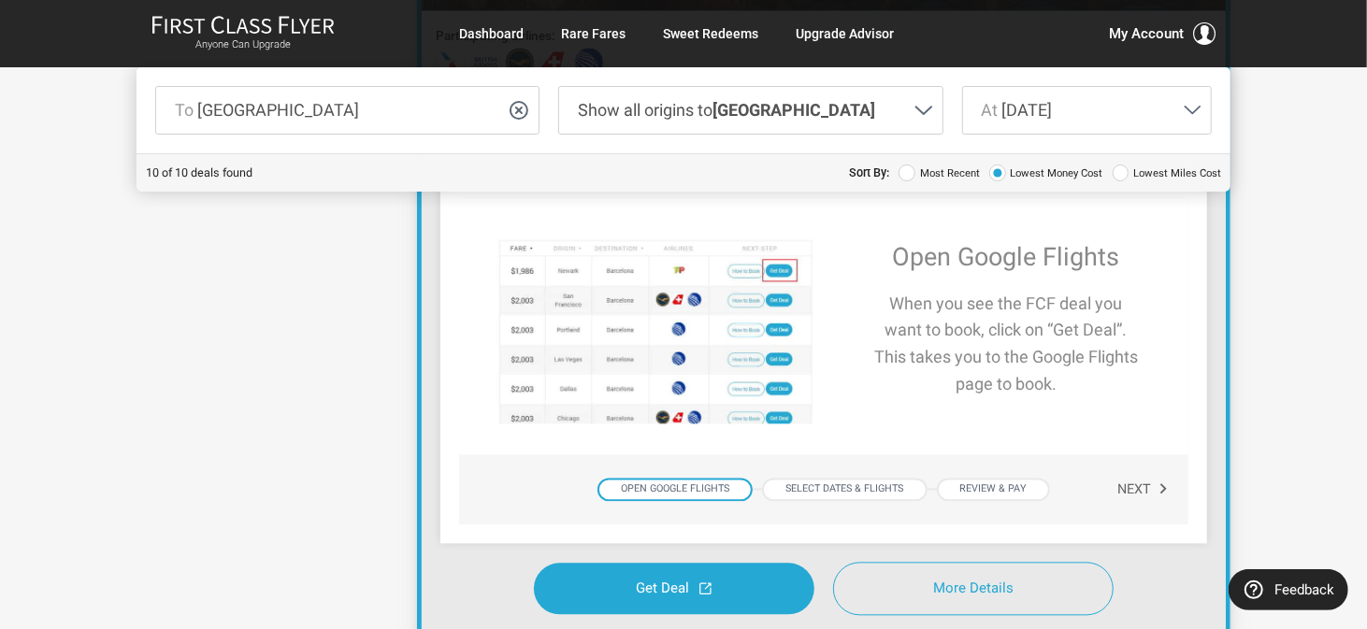
click at [667, 485] on div "Open Google Flights" at bounding box center [674, 489] width 155 height 23
click at [1144, 485] on button "Next" at bounding box center [1143, 490] width 52 height 33
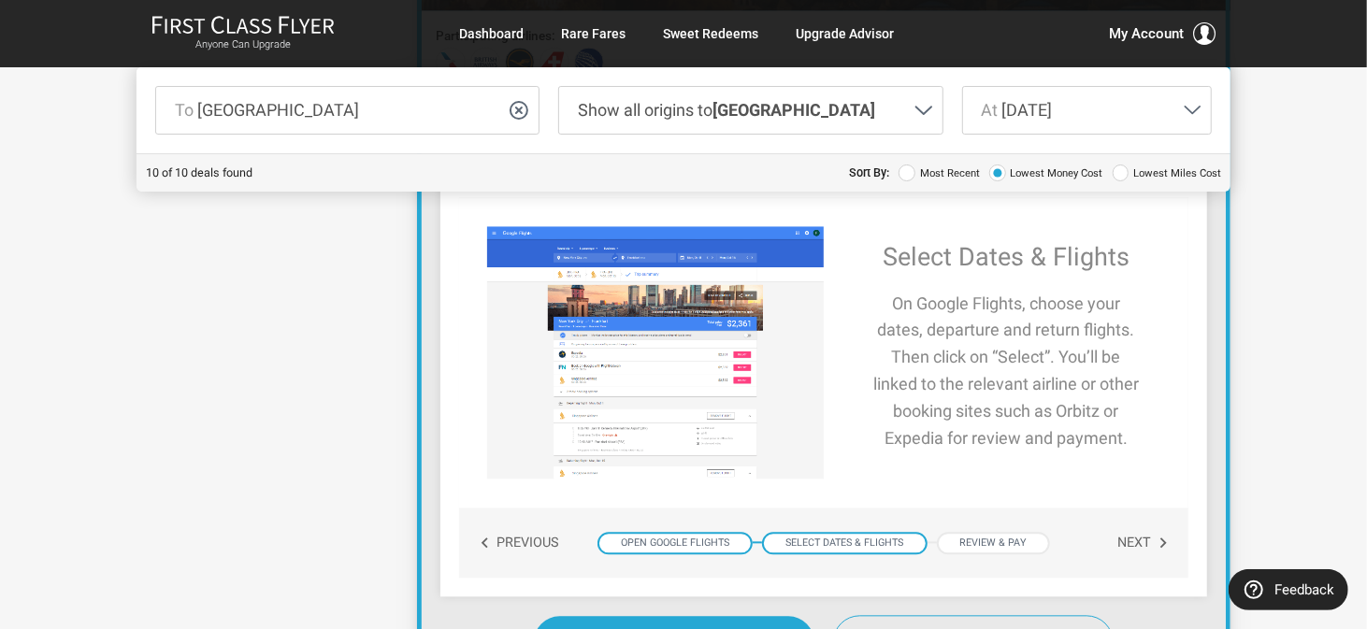
click at [805, 542] on div "Select Dates & Flights" at bounding box center [844, 543] width 165 height 23
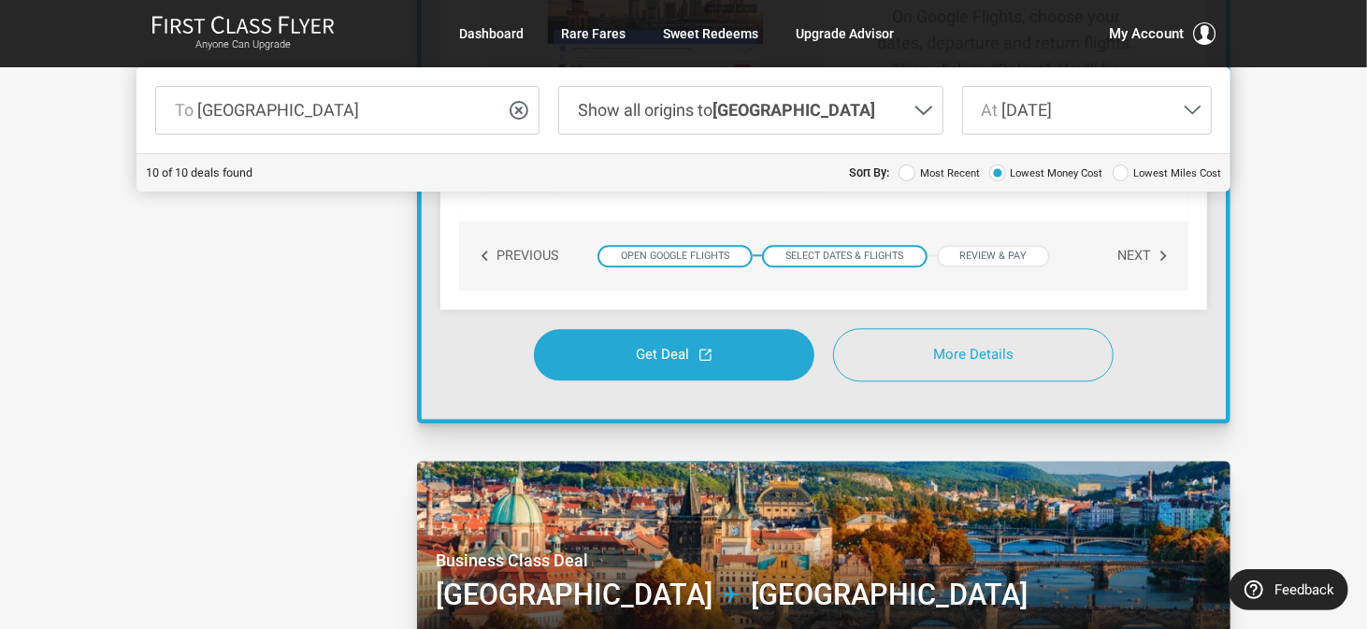
scroll to position [2576, 0]
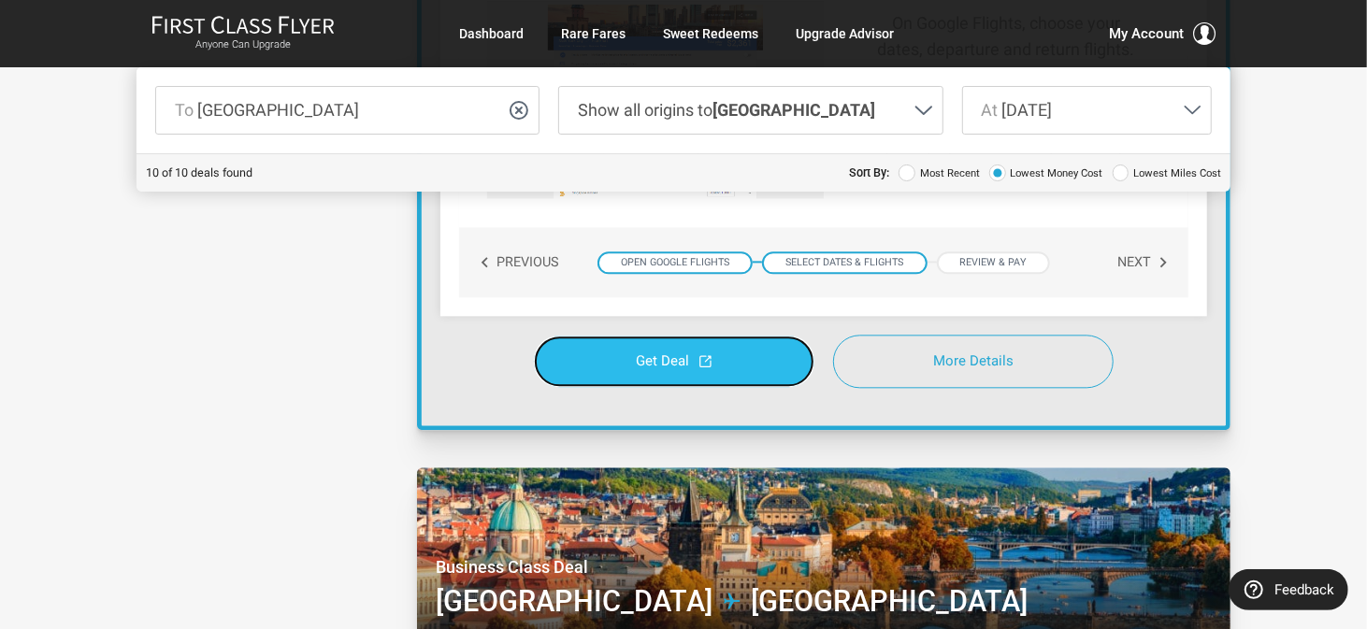
click at [660, 351] on link "Get Deal" at bounding box center [674, 361] width 280 height 51
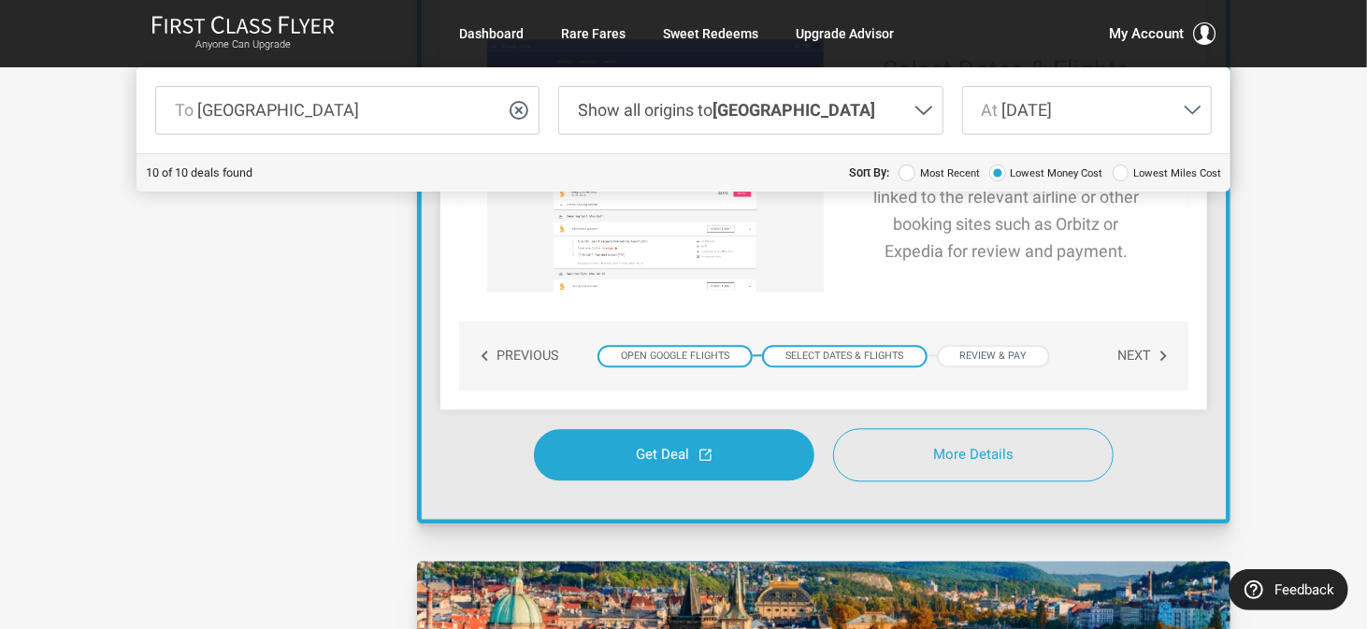
click at [679, 354] on div "Open Google Flights" at bounding box center [674, 356] width 155 height 23
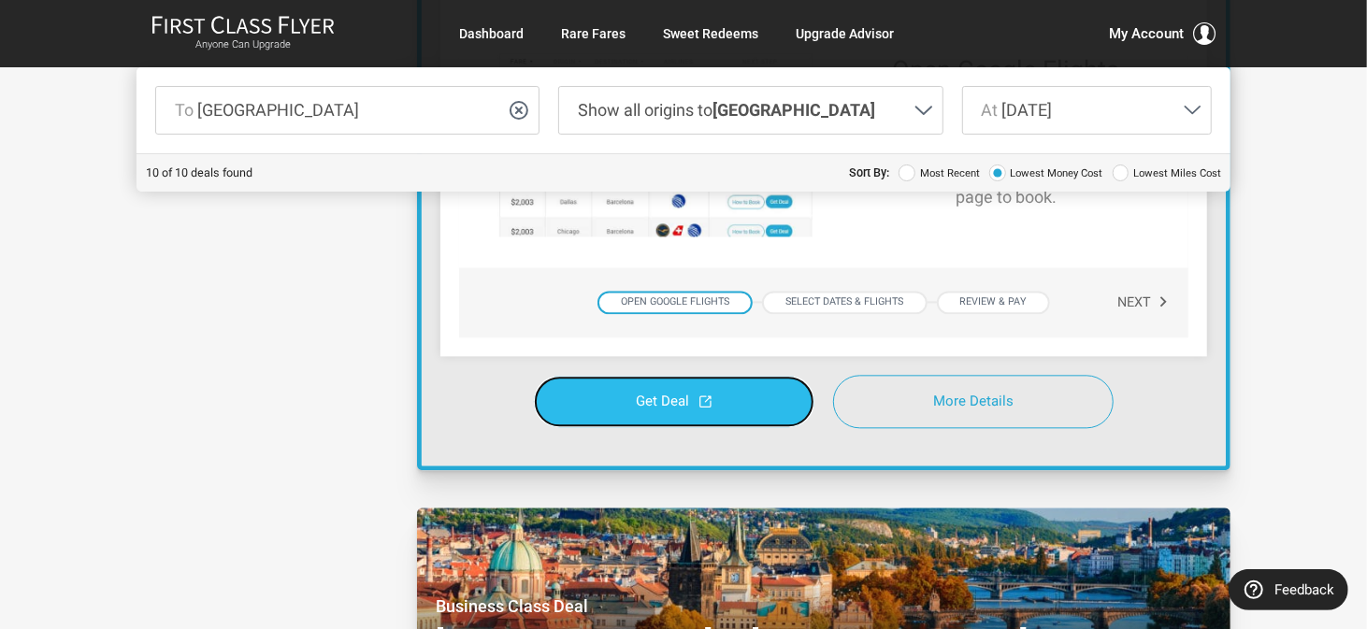
click at [672, 397] on span "Get Deal" at bounding box center [662, 402] width 53 height 14
